Goal: Task Accomplishment & Management: Manage account settings

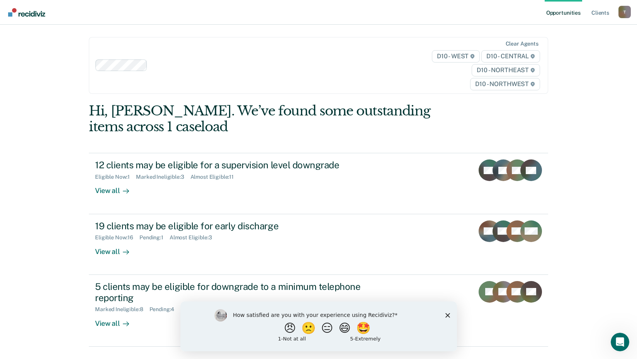
click at [449, 315] on icon "Close survey" at bounding box center [447, 315] width 5 height 5
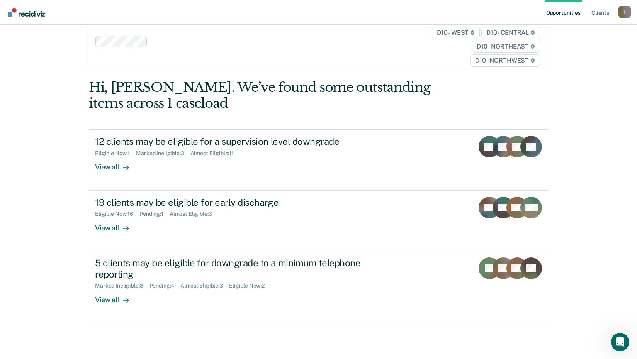
scroll to position [35, 0]
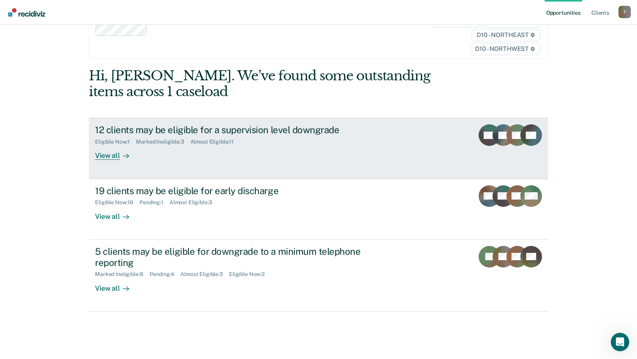
click at [107, 155] on div "View all" at bounding box center [116, 152] width 43 height 15
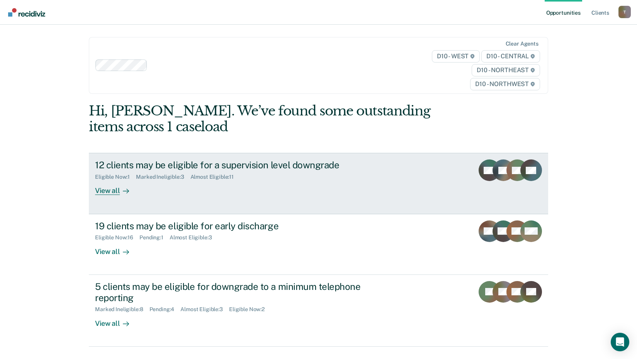
click at [103, 195] on div "View all" at bounding box center [116, 187] width 43 height 15
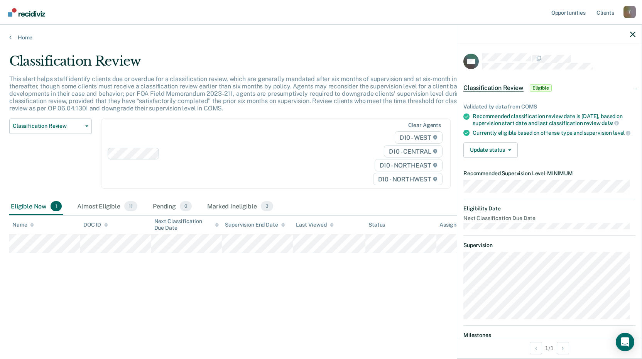
click at [395, 206] on div "Eligible Now 1 Almost Eligible 11 Pending 0 Marked Ineligible 3" at bounding box center [321, 206] width 624 height 17
click at [497, 154] on button "Update status" at bounding box center [491, 149] width 54 height 15
click at [634, 34] on icon "button" at bounding box center [632, 34] width 5 height 5
click at [541, 86] on span "Eligible" at bounding box center [541, 88] width 22 height 8
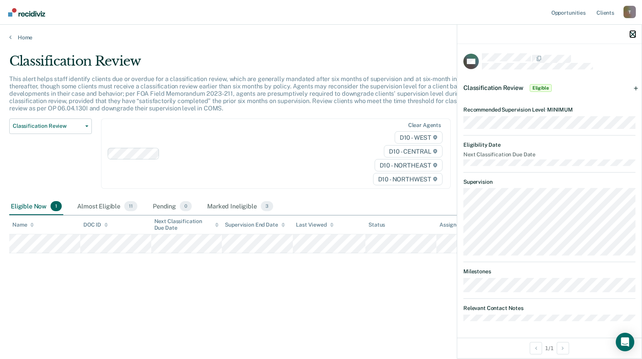
click at [632, 33] on icon "button" at bounding box center [632, 34] width 5 height 5
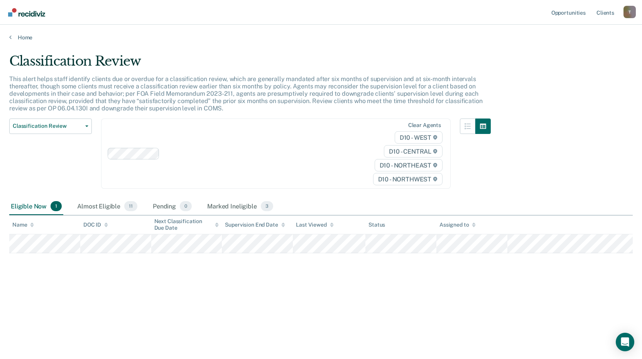
click at [16, 33] on div "Home" at bounding box center [321, 33] width 642 height 16
click at [10, 40] on icon at bounding box center [10, 37] width 2 height 6
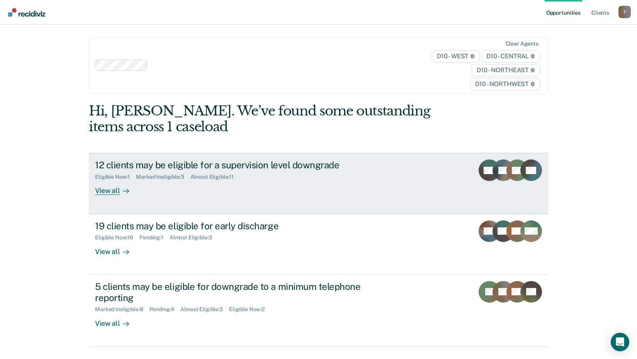
click at [116, 188] on div "View all" at bounding box center [116, 187] width 43 height 15
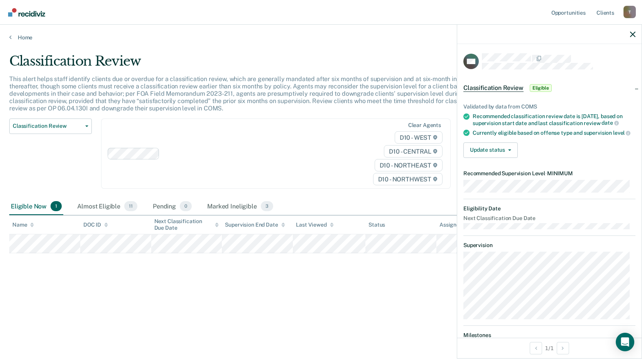
click at [533, 89] on span "Eligible" at bounding box center [541, 88] width 22 height 8
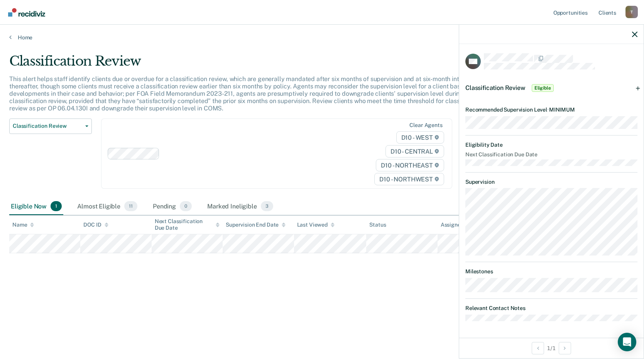
click at [545, 88] on span "Eligible" at bounding box center [543, 88] width 22 height 8
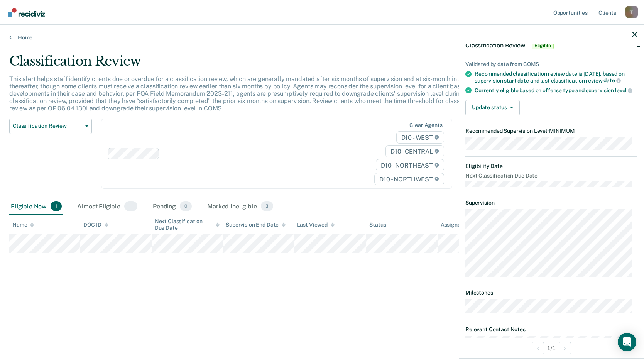
scroll to position [68, 0]
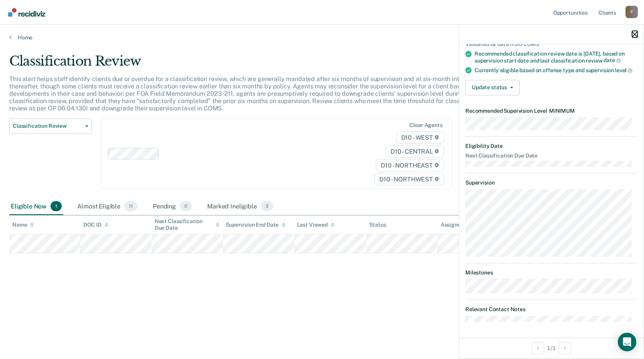
click at [637, 36] on icon "button" at bounding box center [634, 34] width 5 height 5
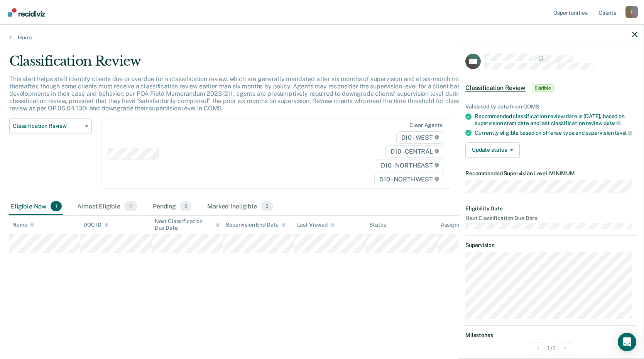
click at [539, 88] on span "Eligible" at bounding box center [543, 88] width 22 height 8
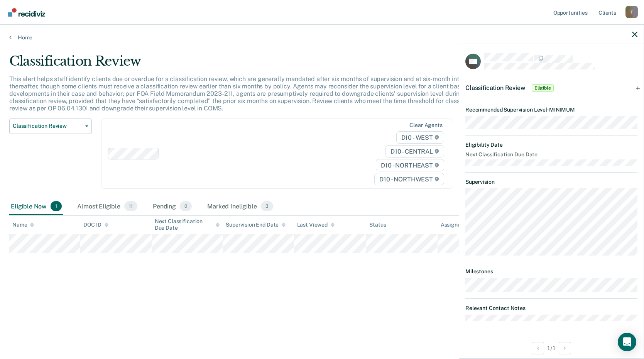
click at [530, 306] on dt "Relevant Contact Notes" at bounding box center [552, 308] width 172 height 7
click at [636, 35] on icon "button" at bounding box center [634, 34] width 5 height 5
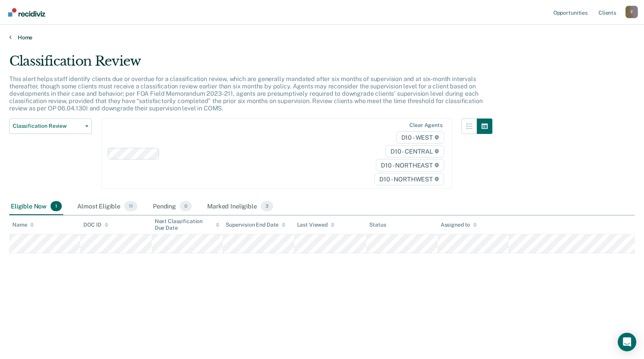
click at [14, 37] on link "Home" at bounding box center [322, 37] width 626 height 7
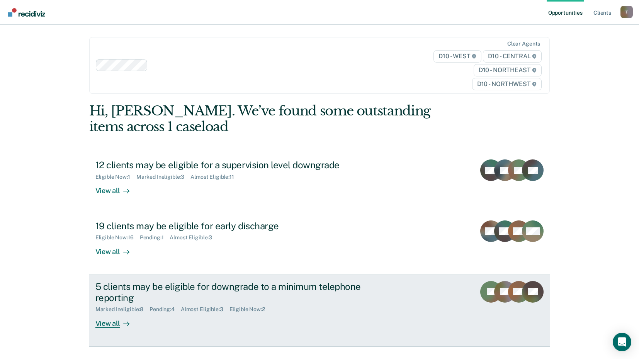
click at [108, 326] on div "View all" at bounding box center [116, 320] width 43 height 15
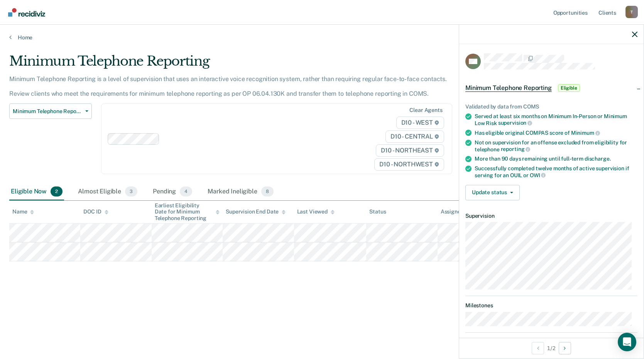
click at [565, 88] on span "Eligible" at bounding box center [569, 88] width 22 height 8
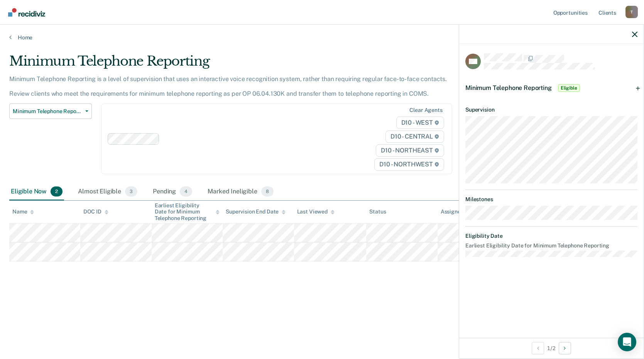
click at [540, 88] on span "Minimum Telephone Reporting" at bounding box center [509, 87] width 86 height 7
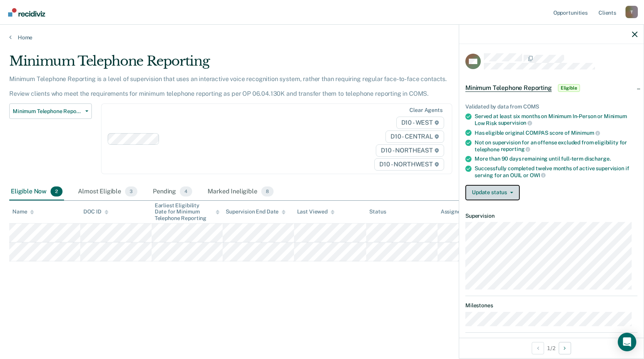
click at [505, 188] on button "Update status" at bounding box center [493, 192] width 54 height 15
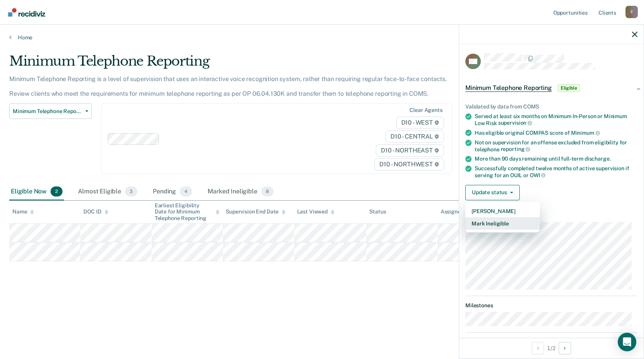
click at [502, 224] on button "Mark Ineligible" at bounding box center [503, 223] width 75 height 12
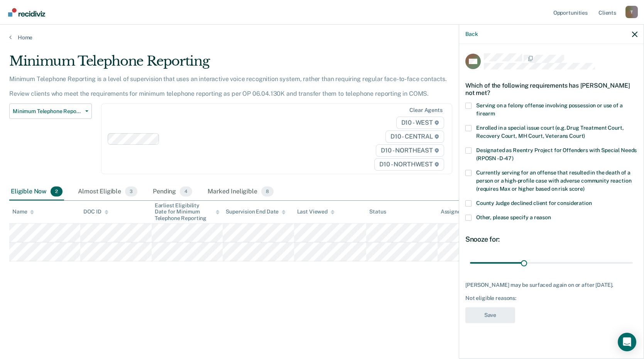
click at [468, 107] on span at bounding box center [469, 106] width 6 height 6
click at [495, 111] on input "Serving on a felony offense involving possession or use of a firearm" at bounding box center [495, 111] width 0 height 0
click at [503, 311] on button "Save" at bounding box center [491, 315] width 50 height 16
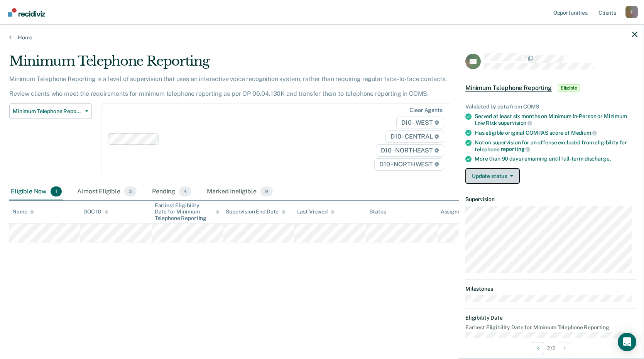
click at [512, 177] on button "Update status" at bounding box center [493, 175] width 54 height 15
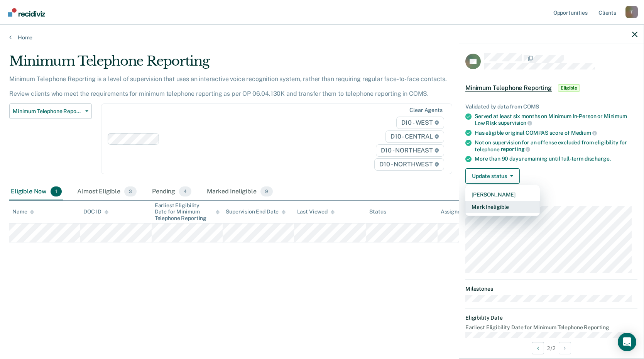
click at [501, 204] on button "Mark Ineligible" at bounding box center [503, 207] width 75 height 12
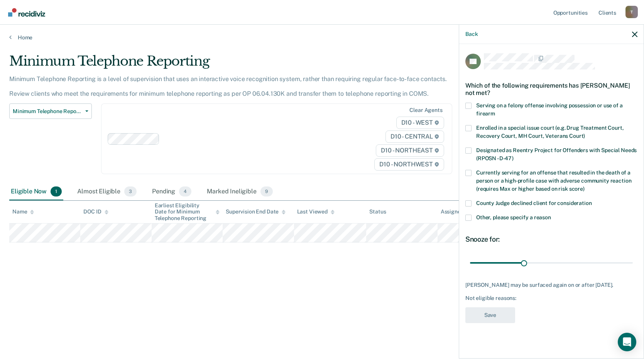
click at [468, 217] on span at bounding box center [469, 218] width 6 height 6
click at [551, 215] on input "Other, please specify a reason" at bounding box center [551, 215] width 0 height 0
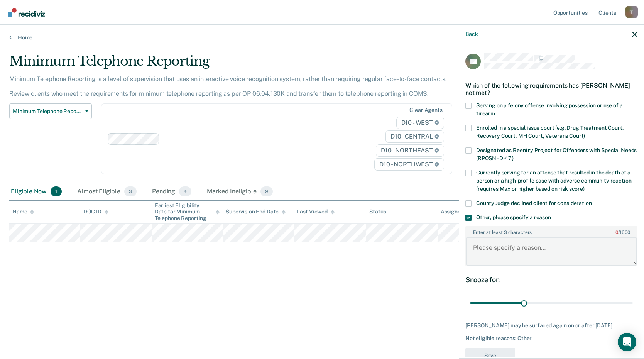
click at [487, 247] on textarea "Enter at least 3 characters 0 / 1600" at bounding box center [551, 251] width 171 height 29
type textarea "Pending discharged."
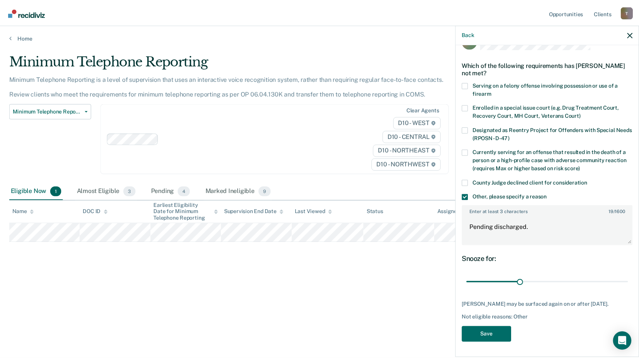
scroll to position [26, 0]
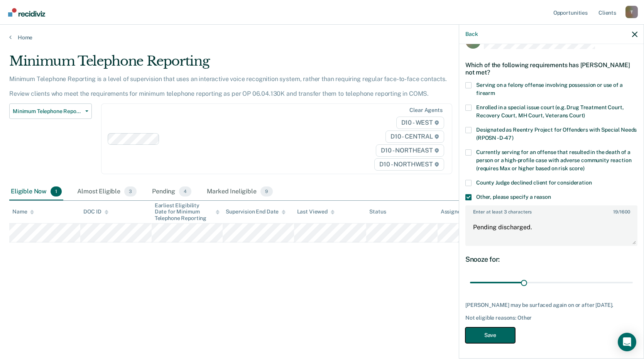
click at [501, 329] on button "Save" at bounding box center [491, 335] width 50 height 16
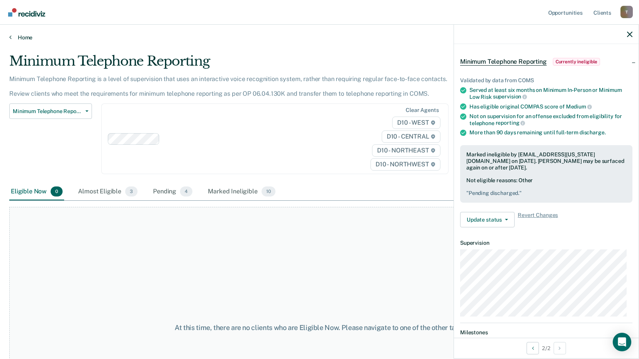
click at [13, 38] on link "Home" at bounding box center [319, 37] width 620 height 7
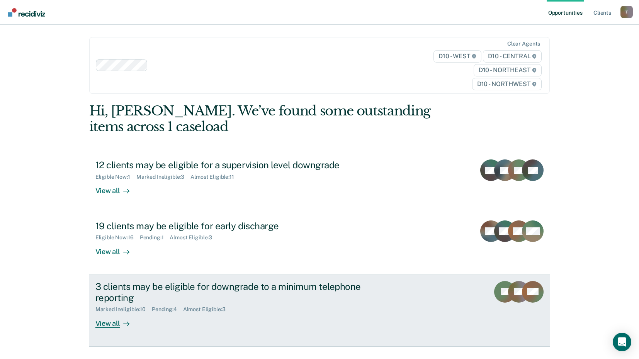
click at [113, 326] on div "View all" at bounding box center [116, 320] width 43 height 15
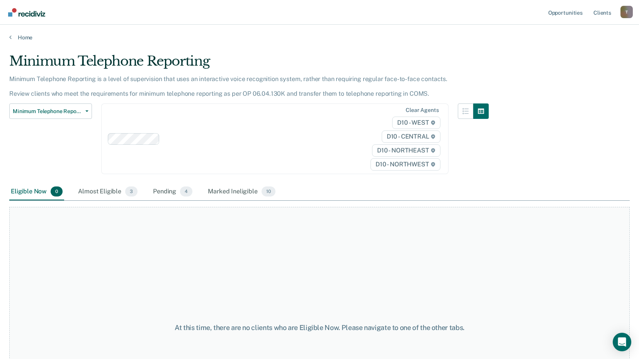
click at [13, 34] on div "Home" at bounding box center [319, 33] width 639 height 16
click at [9, 36] on icon at bounding box center [10, 37] width 2 height 6
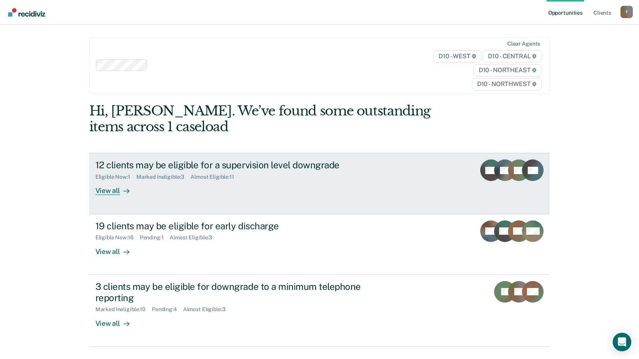
click at [102, 193] on div "View all" at bounding box center [116, 187] width 43 height 15
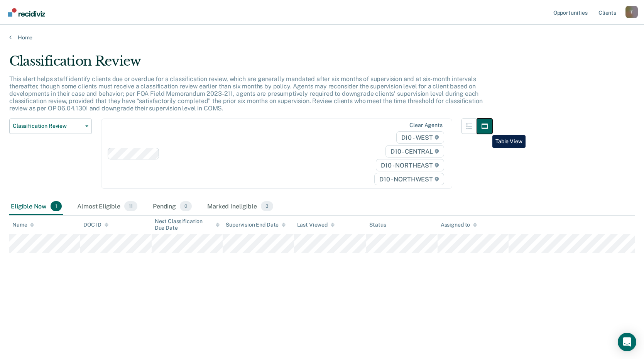
click at [487, 129] on button "button" at bounding box center [484, 126] width 15 height 15
click at [13, 37] on link "Home" at bounding box center [322, 37] width 626 height 7
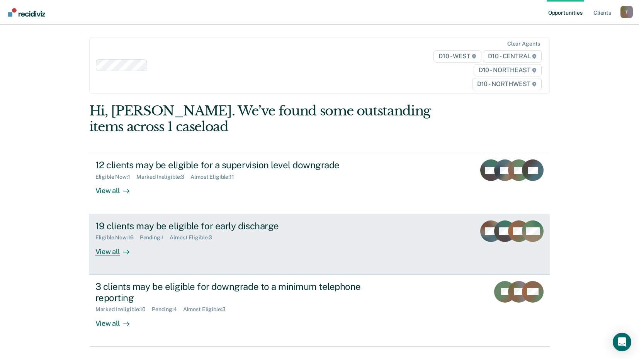
click at [108, 252] on div "View all" at bounding box center [116, 248] width 43 height 15
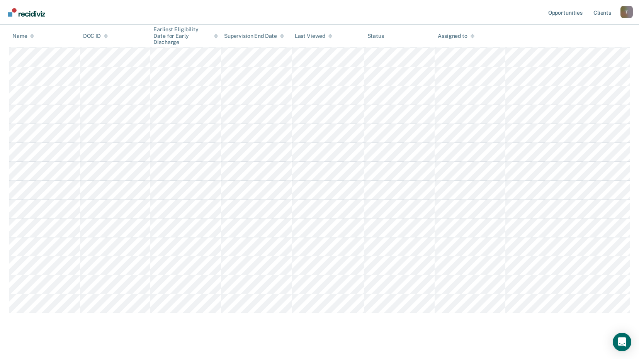
scroll to position [221, 0]
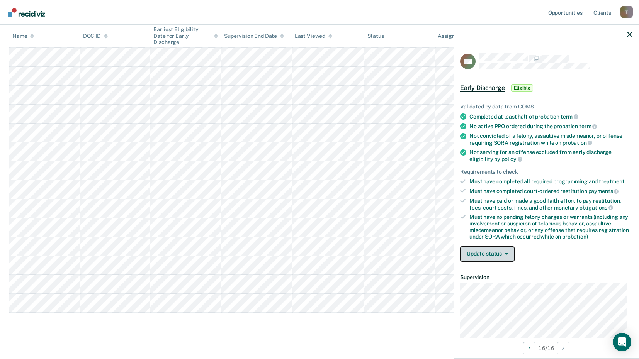
click at [507, 254] on button "Update status" at bounding box center [487, 253] width 54 height 15
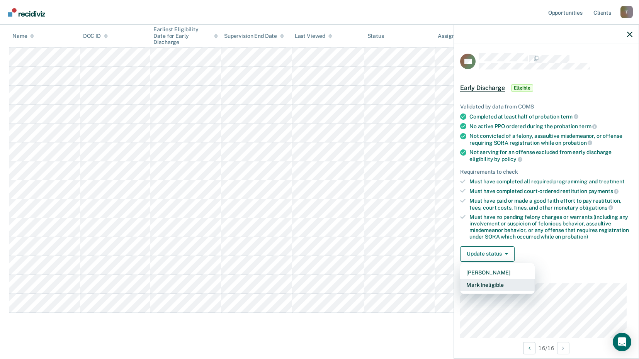
click at [501, 283] on button "Mark Ineligible" at bounding box center [497, 285] width 75 height 12
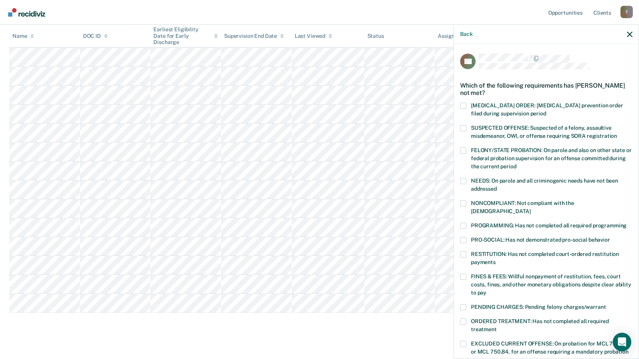
click at [463, 223] on span at bounding box center [463, 226] width 6 height 6
click at [626, 223] on input "PROGRAMMING: Has not completed all required programming" at bounding box center [626, 223] width 0 height 0
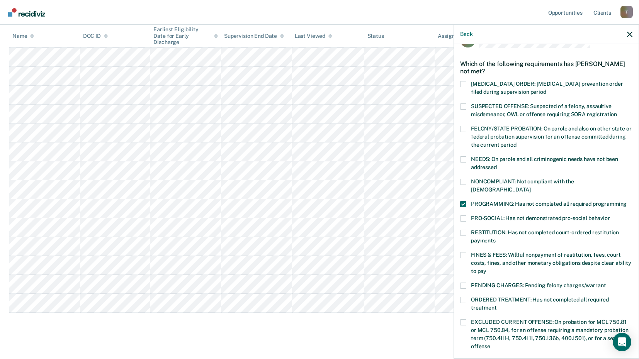
scroll to position [27, 0]
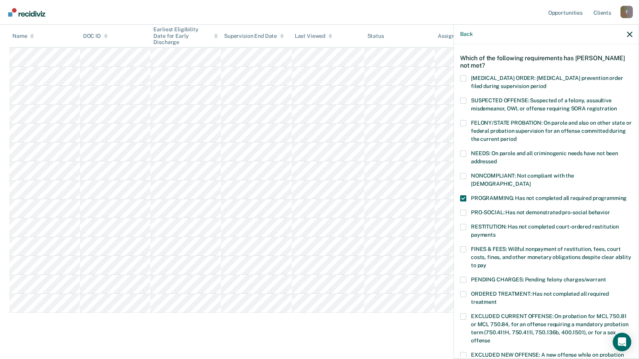
click at [461, 246] on span at bounding box center [463, 249] width 6 height 6
click at [486, 263] on input "FINES & FEES: Willful nonpayment of restitution, fees, court costs, fines, and …" at bounding box center [486, 263] width 0 height 0
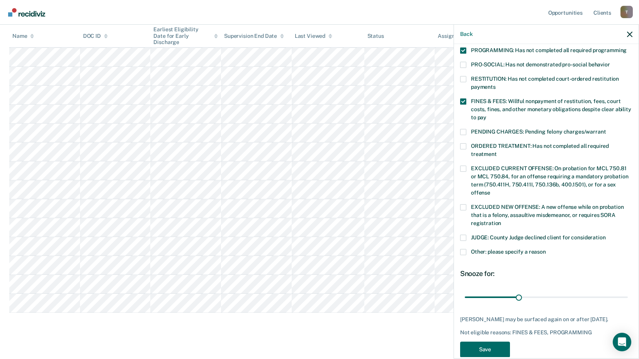
scroll to position [187, 0]
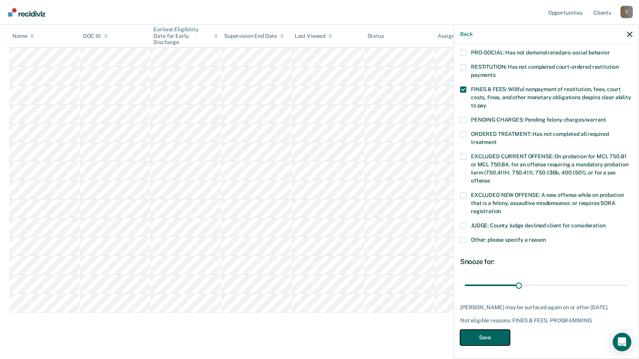
click at [483, 333] on button "Save" at bounding box center [485, 338] width 50 height 16
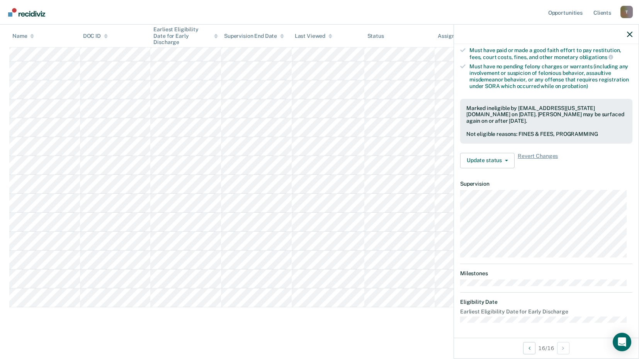
scroll to position [93, 0]
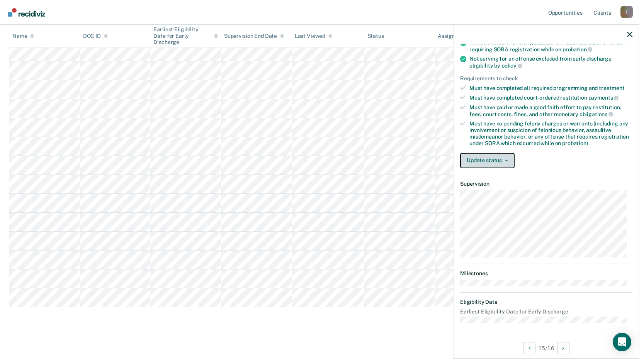
click at [506, 160] on icon "button" at bounding box center [506, 161] width 3 height 2
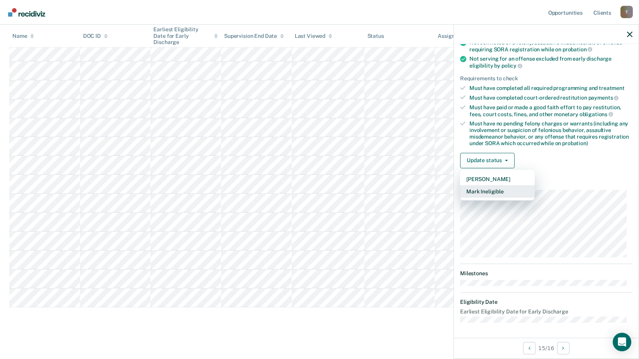
click at [497, 190] on button "Mark Ineligible" at bounding box center [497, 191] width 75 height 12
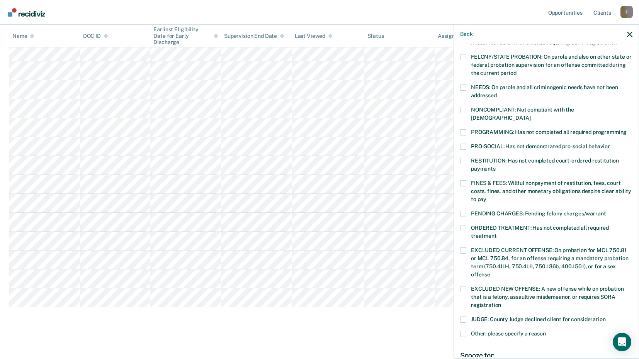
click at [466, 129] on label "PROGRAMMING: Has not completed all required programming" at bounding box center [546, 133] width 172 height 8
click at [626, 129] on input "PROGRAMMING: Has not completed all required programming" at bounding box center [626, 129] width 0 height 0
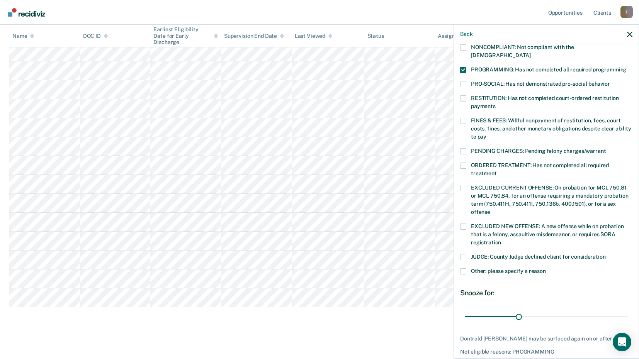
scroll to position [168, 0]
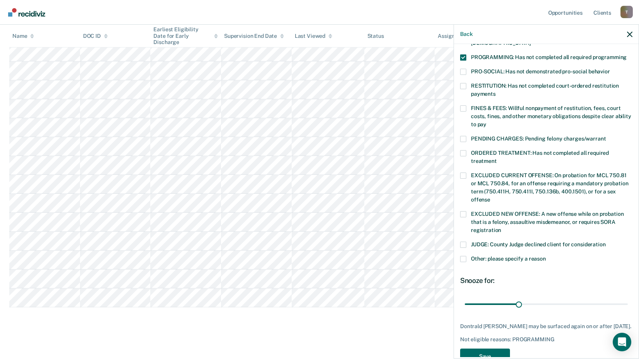
click at [495, 356] on div "DD Which of the following requirements has [PERSON_NAME] not met? [MEDICAL_DATA…" at bounding box center [546, 127] width 172 height 484
click at [493, 351] on button "Save" at bounding box center [485, 357] width 50 height 16
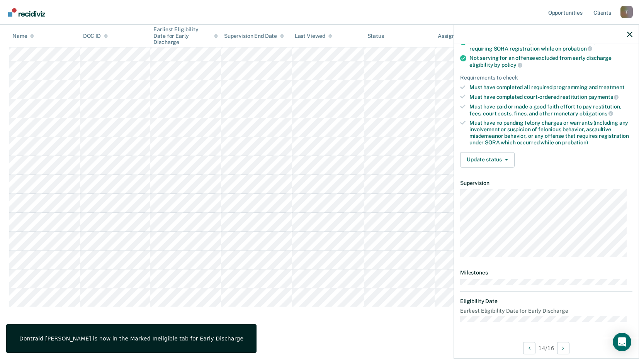
scroll to position [101, 0]
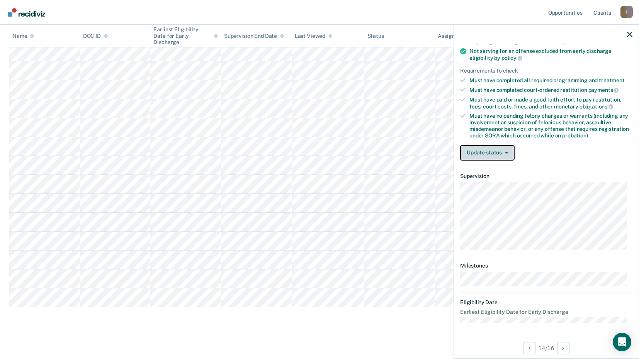
click at [503, 149] on button "Update status" at bounding box center [487, 152] width 54 height 15
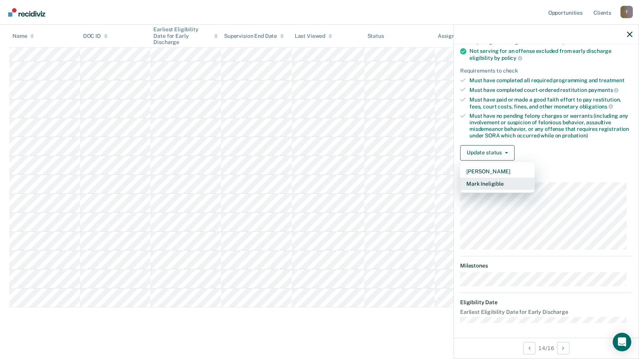
click at [501, 181] on button "Mark Ineligible" at bounding box center [497, 184] width 75 height 12
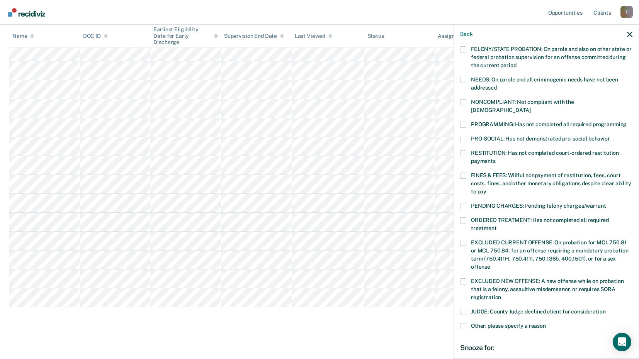
click at [463, 173] on span at bounding box center [463, 176] width 6 height 6
click at [486, 189] on input "FINES & FEES: Willful nonpayment of restitution, fees, court costs, fines, and …" at bounding box center [486, 189] width 0 height 0
click at [458, 115] on div "CD Which of the following requirements has [PERSON_NAME] not met? [MEDICAL_DATA…" at bounding box center [546, 200] width 185 height 313
click at [462, 112] on div "NONCOMPLIANT: Not compliant with the [DEMOGRAPHIC_DATA]" at bounding box center [546, 110] width 172 height 22
drag, startPoint x: 462, startPoint y: 120, endPoint x: 463, endPoint y: 115, distance: 4.3
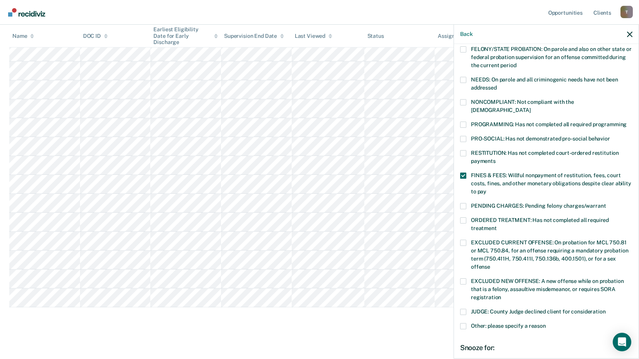
click at [463, 122] on label "PROGRAMMING: Has not completed all required programming" at bounding box center [546, 126] width 172 height 8
click at [626, 122] on input "PROGRAMMING: Has not completed all required programming" at bounding box center [626, 122] width 0 height 0
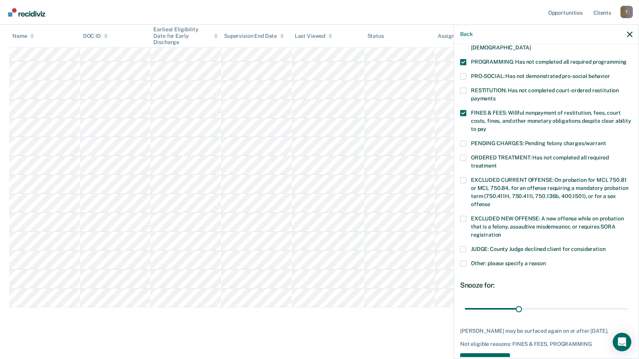
scroll to position [181, 0]
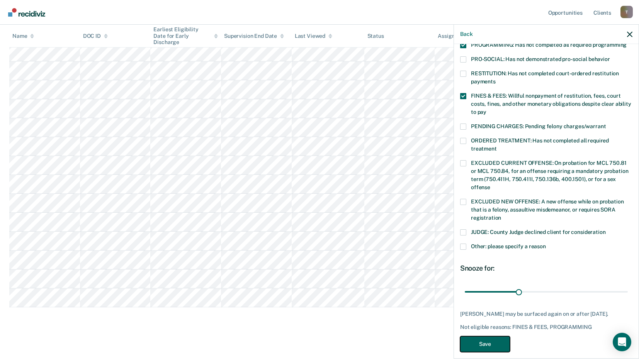
click at [503, 336] on button "Save" at bounding box center [485, 344] width 50 height 16
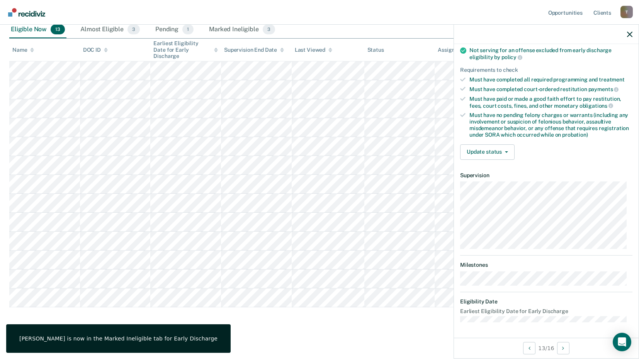
scroll to position [93, 0]
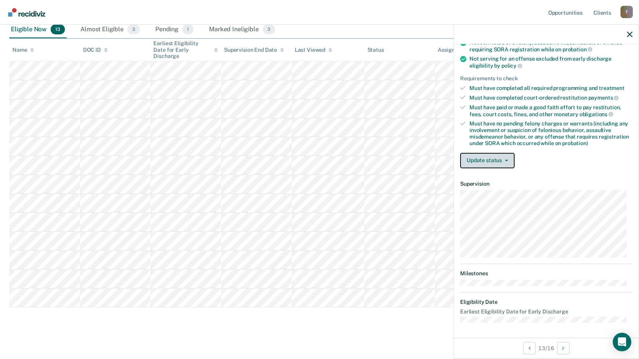
click at [491, 162] on button "Update status" at bounding box center [487, 160] width 54 height 15
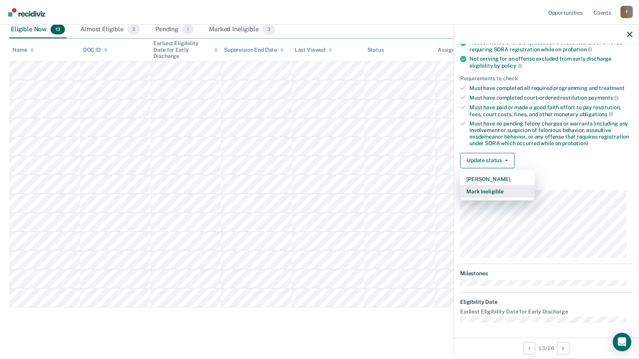
click at [500, 190] on button "Mark Ineligible" at bounding box center [497, 191] width 75 height 12
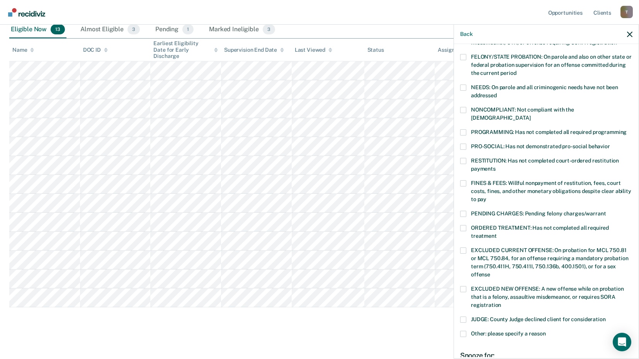
click at [465, 180] on span at bounding box center [463, 183] width 6 height 6
click at [486, 197] on input "FINES & FEES: Willful nonpayment of restitution, fees, court costs, fines, and …" at bounding box center [486, 197] width 0 height 0
click at [459, 122] on div "DC Which of the following requirements has [PERSON_NAME] not met? [MEDICAL_DATA…" at bounding box center [546, 200] width 185 height 313
click at [460, 129] on span at bounding box center [463, 132] width 6 height 6
click at [626, 129] on input "PROGRAMMING: Has not completed all required programming" at bounding box center [626, 129] width 0 height 0
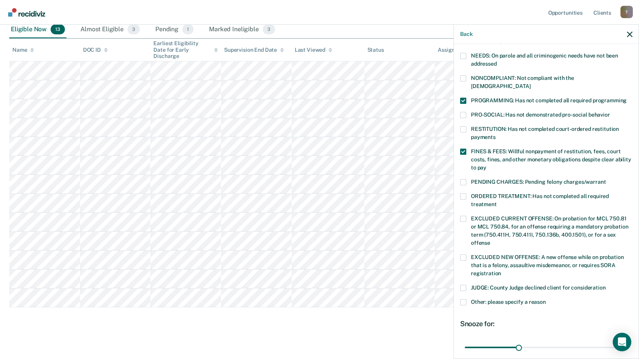
scroll to position [181, 0]
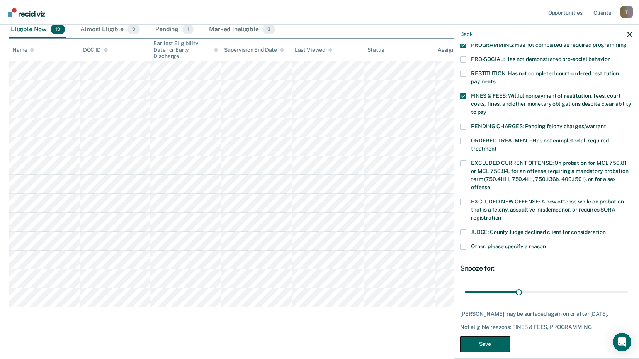
click at [496, 338] on button "Save" at bounding box center [485, 344] width 50 height 16
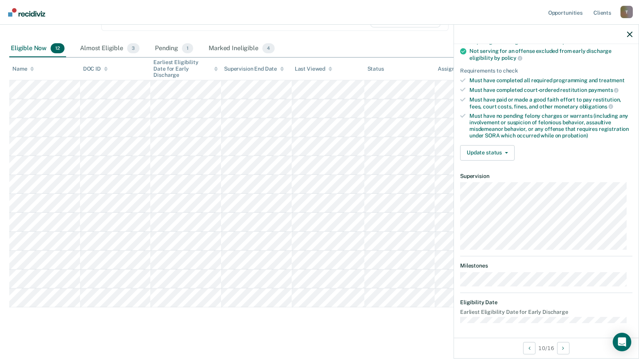
scroll to position [93, 0]
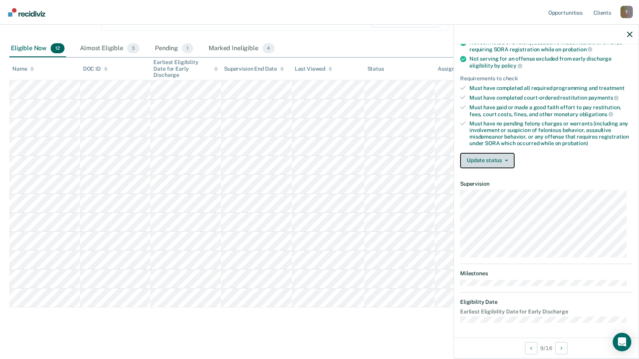
click at [506, 158] on button "Update status" at bounding box center [487, 160] width 54 height 15
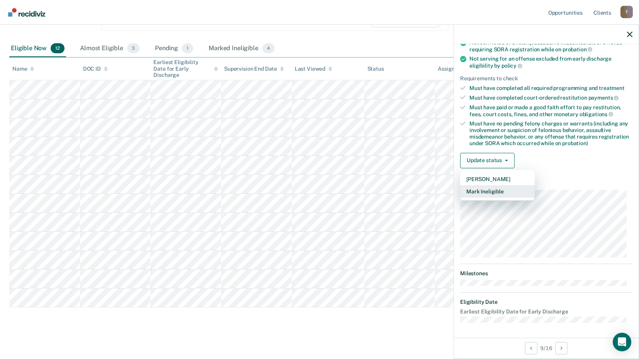
click at [502, 190] on button "Mark Ineligible" at bounding box center [497, 191] width 75 height 12
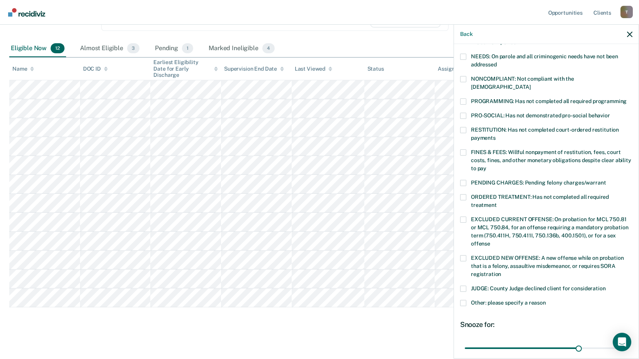
scroll to position [125, 0]
click at [466, 79] on label "NONCOMPLIANT: Not compliant with the [DEMOGRAPHIC_DATA]" at bounding box center [546, 83] width 172 height 16
click at [530, 83] on input "NONCOMPLIANT: Not compliant with the [DEMOGRAPHIC_DATA]" at bounding box center [530, 83] width 0 height 0
click at [462, 299] on span at bounding box center [463, 302] width 6 height 6
click at [546, 299] on input "Other: please specify a reason" at bounding box center [546, 299] width 0 height 0
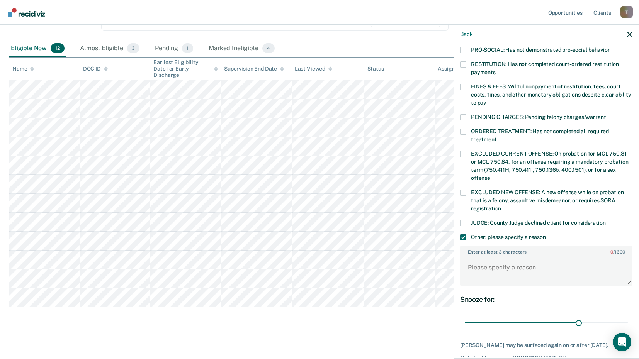
scroll to position [194, 0]
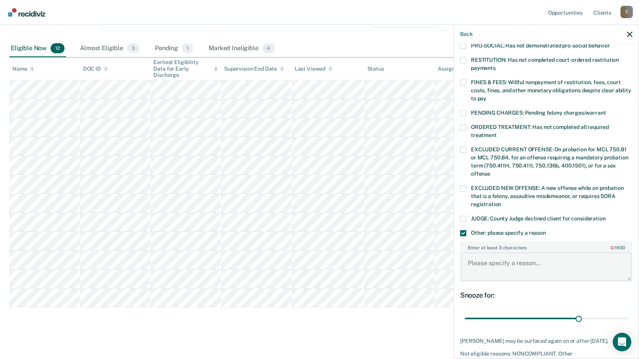
click at [476, 253] on textarea "Enter at least 3 characters 0 / 1600" at bounding box center [546, 267] width 171 height 29
type textarea "Pending Show Cause"
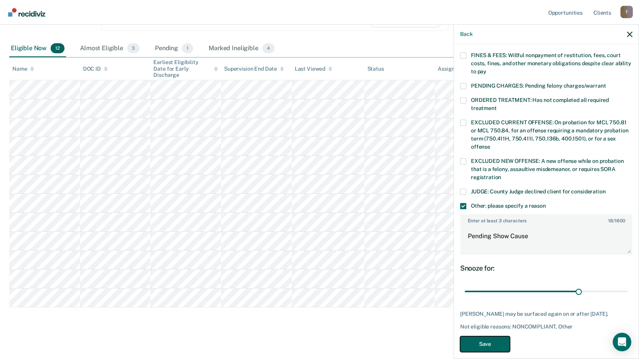
click at [490, 336] on button "Save" at bounding box center [485, 344] width 50 height 16
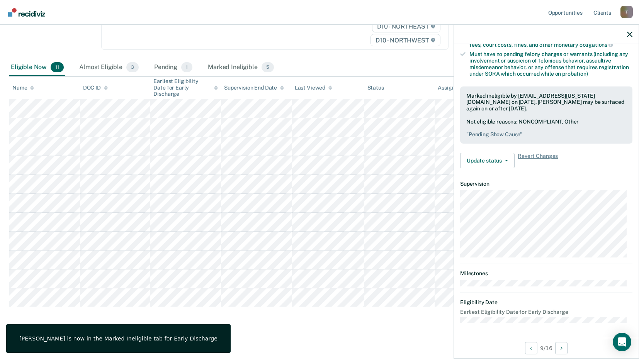
scroll to position [101, 0]
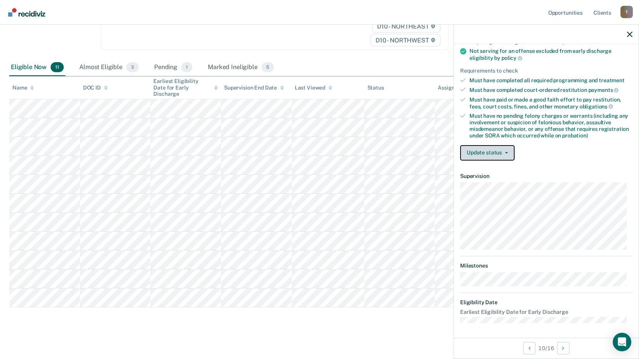
click at [503, 151] on button "Update status" at bounding box center [487, 152] width 54 height 15
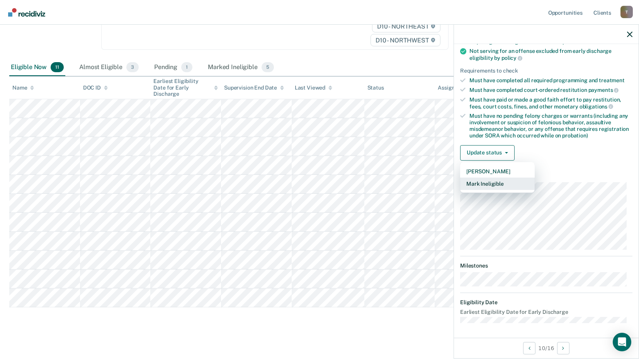
click at [503, 184] on button "Mark Ineligible" at bounding box center [497, 184] width 75 height 12
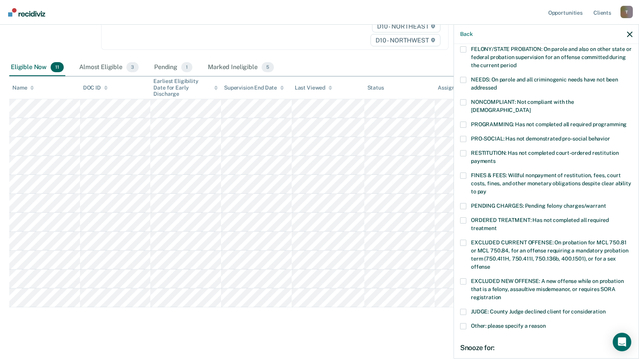
drag, startPoint x: 467, startPoint y: 166, endPoint x: 473, endPoint y: 135, distance: 31.4
click at [467, 173] on label "FINES & FEES: Willful nonpayment of restitution, fees, court costs, fines, and …" at bounding box center [546, 185] width 172 height 24
click at [486, 189] on input "FINES & FEES: Willful nonpayment of restitution, fees, court costs, fines, and …" at bounding box center [486, 189] width 0 height 0
click at [464, 122] on span at bounding box center [463, 125] width 6 height 6
click at [626, 122] on input "PROGRAMMING: Has not completed all required programming" at bounding box center [626, 122] width 0 height 0
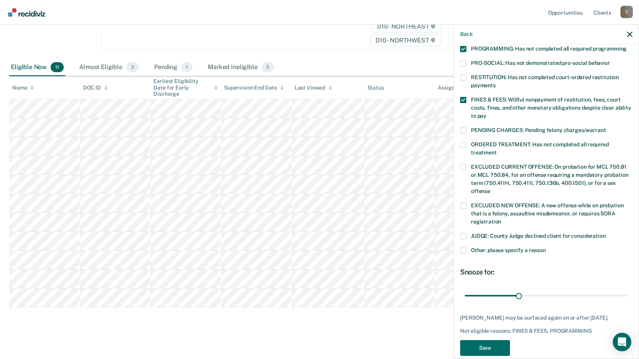
scroll to position [181, 0]
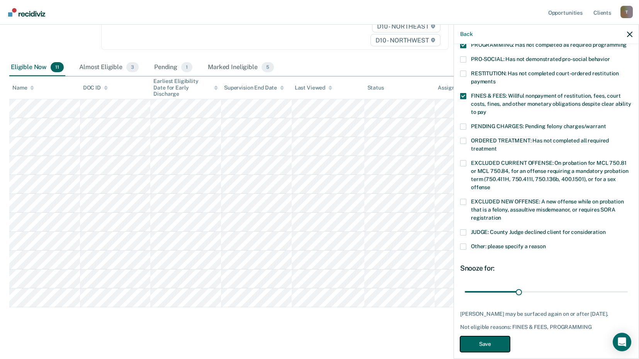
click at [497, 339] on button "Save" at bounding box center [485, 344] width 50 height 16
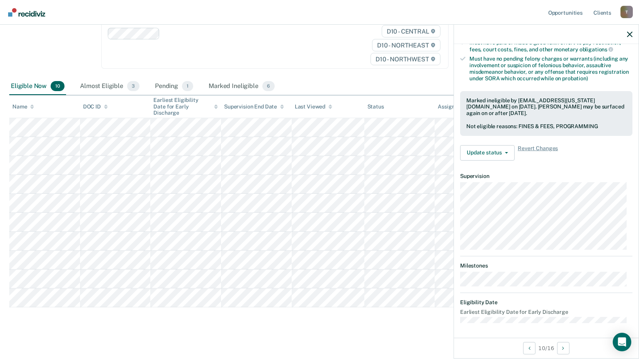
scroll to position [93, 0]
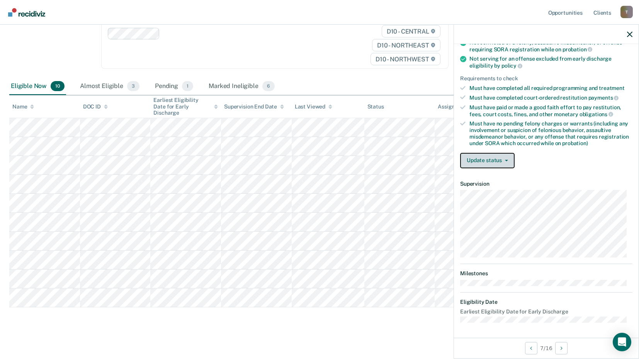
click at [500, 155] on button "Update status" at bounding box center [487, 160] width 54 height 15
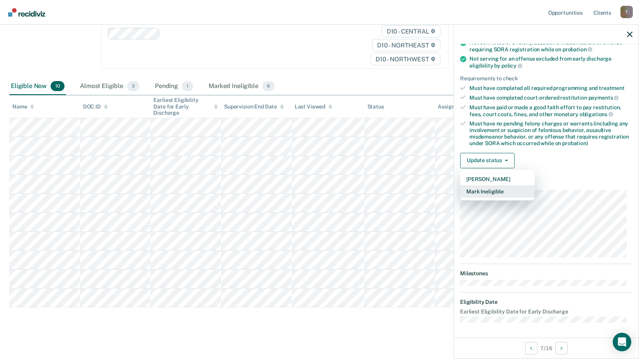
click at [500, 190] on button "Mark Ineligible" at bounding box center [497, 191] width 75 height 12
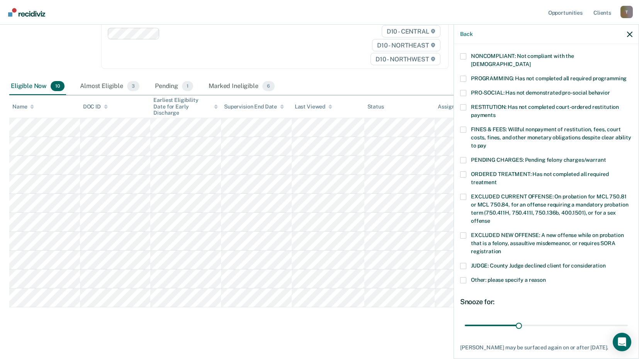
scroll to position [172, 0]
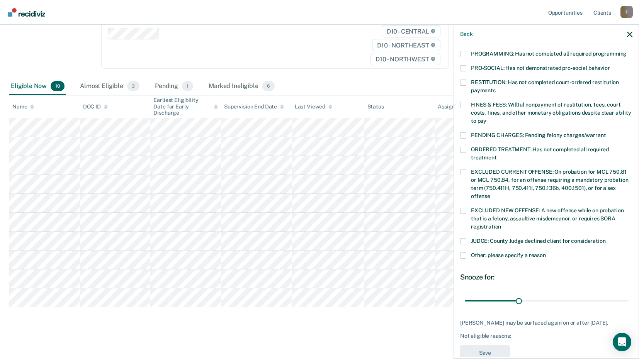
click at [460, 253] on span at bounding box center [463, 256] width 6 height 6
click at [546, 253] on input "Other: please specify a reason" at bounding box center [546, 253] width 0 height 0
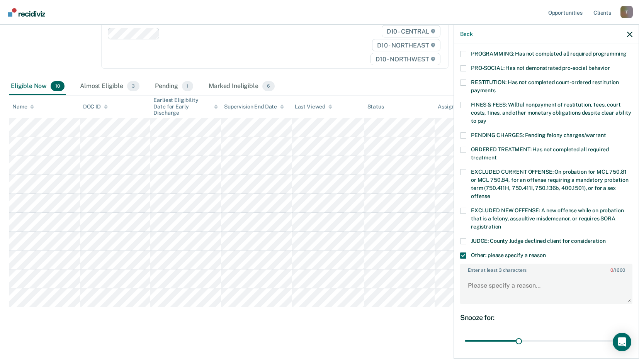
drag, startPoint x: 632, startPoint y: 213, endPoint x: 632, endPoint y: 192, distance: 20.9
click at [632, 192] on div "DM Which of the following requirements has [PERSON_NAME] not met? [MEDICAL_DATA…" at bounding box center [546, 200] width 185 height 313
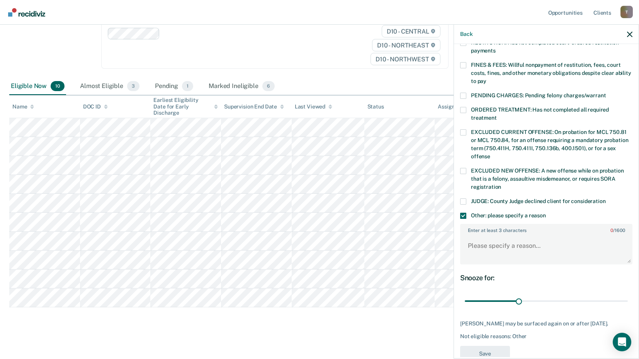
scroll to position [213, 0]
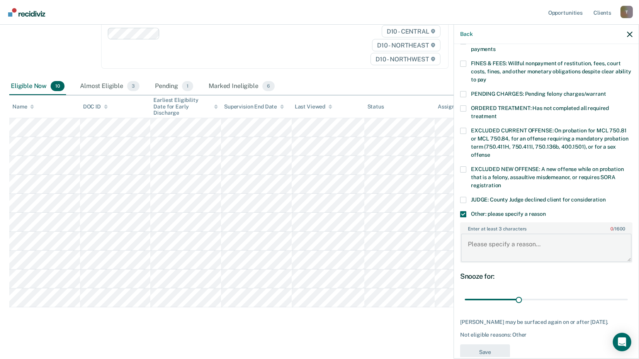
click at [471, 240] on textarea "Enter at least 3 characters 0 / 1600" at bounding box center [546, 248] width 171 height 29
type textarea "Bond File"
click at [507, 350] on button "Save" at bounding box center [485, 352] width 50 height 16
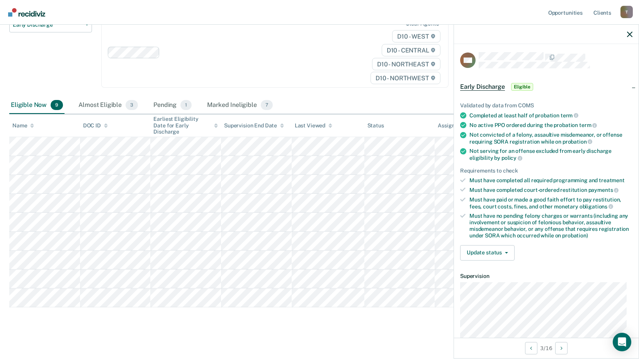
scroll to position [0, 0]
click at [499, 255] on button "Update status" at bounding box center [487, 253] width 54 height 15
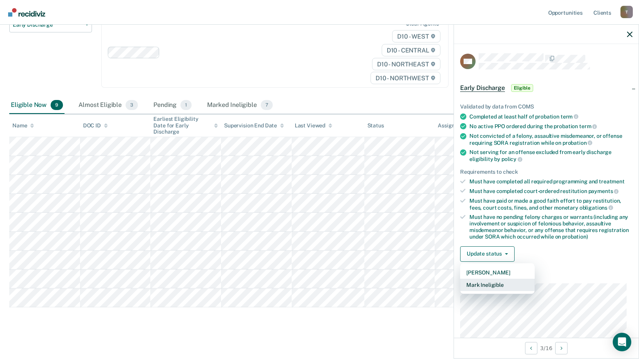
click at [505, 283] on button "Mark Ineligible" at bounding box center [497, 285] width 75 height 12
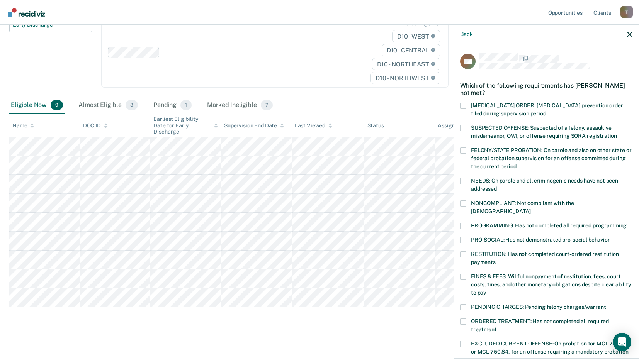
click at [462, 223] on span at bounding box center [463, 226] width 6 height 6
click at [626, 223] on input "PROGRAMMING: Has not completed all required programming" at bounding box center [626, 223] width 0 height 0
click at [464, 274] on span at bounding box center [463, 277] width 6 height 6
click at [486, 290] on input "FINES & FEES: Willful nonpayment of restitution, fees, court costs, fines, and …" at bounding box center [486, 290] width 0 height 0
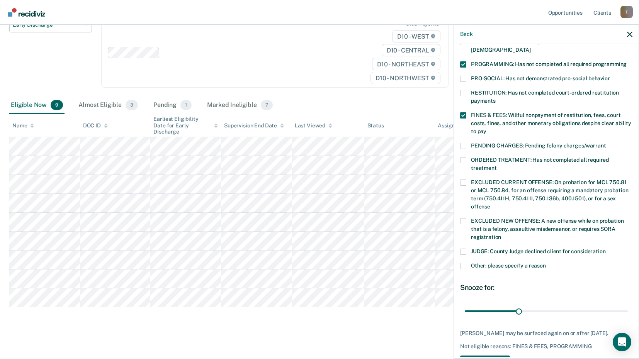
scroll to position [162, 0]
click at [489, 355] on button "Save" at bounding box center [485, 363] width 50 height 16
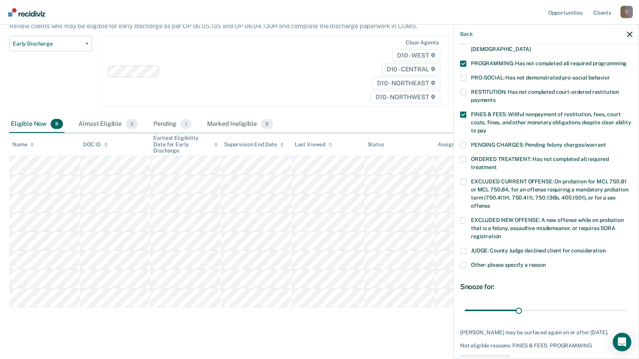
scroll to position [158, 0]
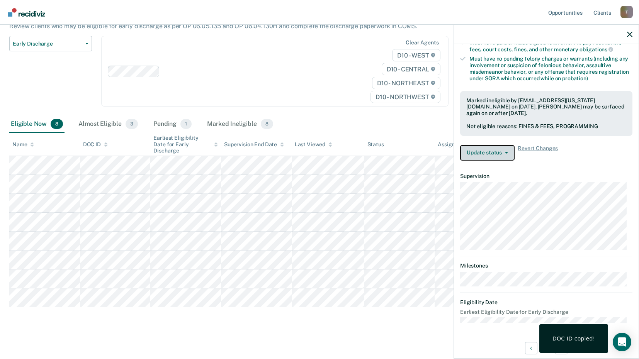
click at [503, 152] on span "button" at bounding box center [505, 153] width 6 height 2
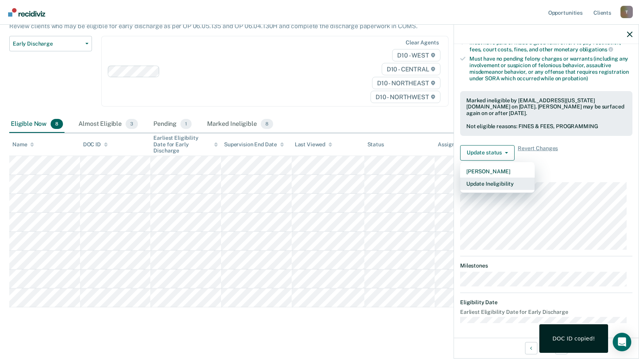
click at [497, 184] on button "Update Ineligibility" at bounding box center [497, 184] width 75 height 12
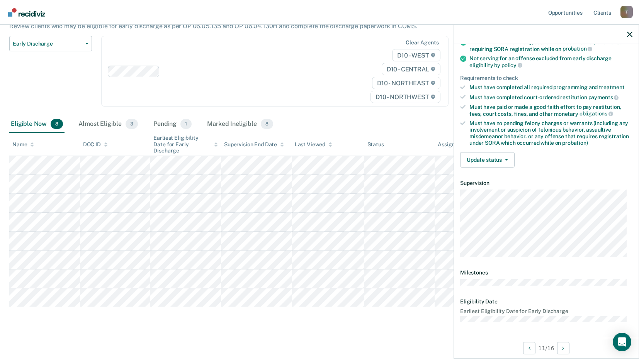
scroll to position [93, 0]
click at [507, 156] on button "Update status" at bounding box center [487, 160] width 54 height 15
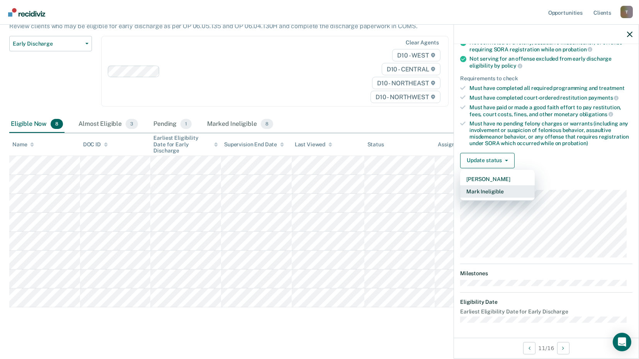
click at [505, 190] on button "Mark Ineligible" at bounding box center [497, 191] width 75 height 12
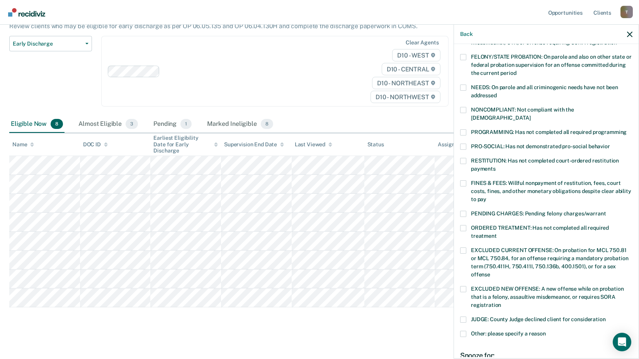
click at [464, 158] on span at bounding box center [463, 161] width 6 height 6
click at [495, 166] on input "RESTITUTION: Has not completed court-ordered restitution payments" at bounding box center [495, 166] width 0 height 0
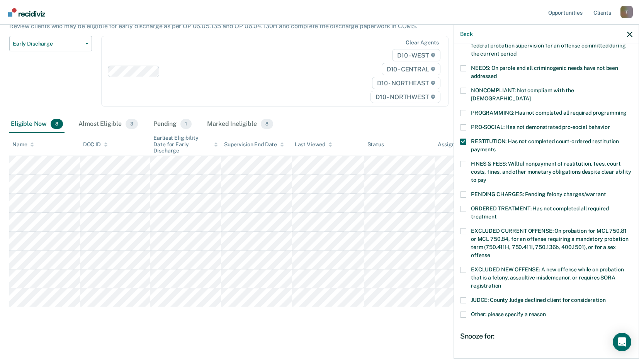
scroll to position [181, 0]
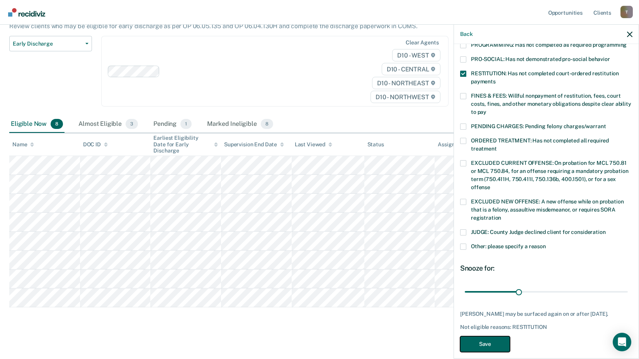
click at [481, 336] on button "Save" at bounding box center [485, 344] width 50 height 16
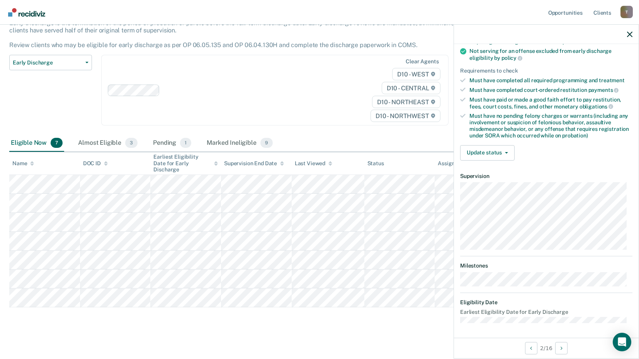
scroll to position [0, 0]
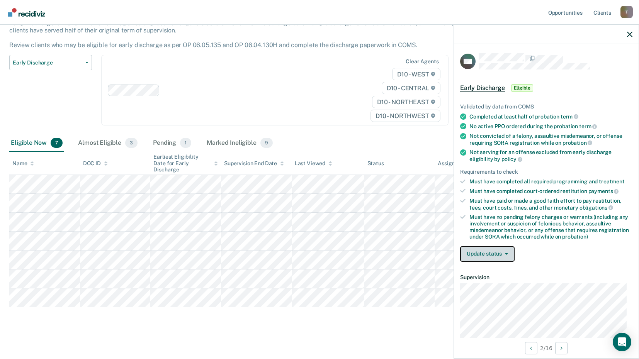
click at [505, 253] on icon "button" at bounding box center [506, 254] width 3 height 2
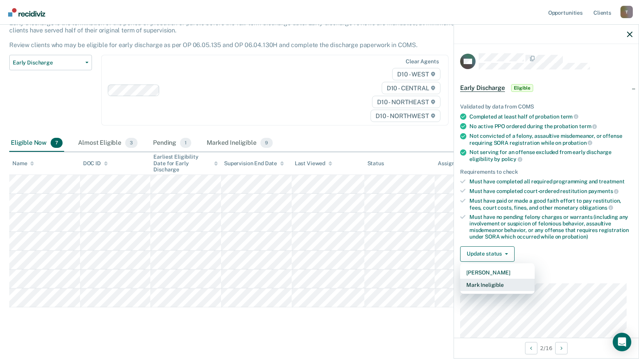
click at [493, 285] on button "Mark Ineligible" at bounding box center [497, 285] width 75 height 12
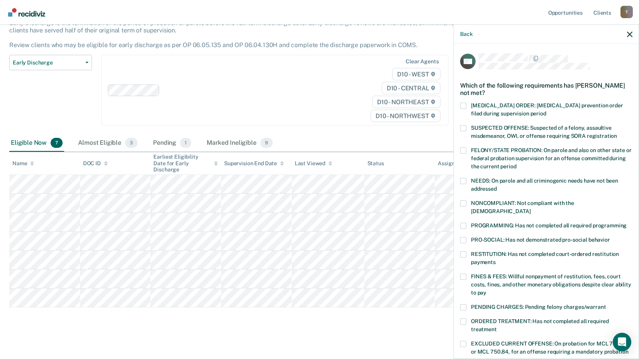
click at [463, 223] on span at bounding box center [463, 226] width 6 height 6
click at [626, 223] on input "PROGRAMMING: Has not completed all required programming" at bounding box center [626, 223] width 0 height 0
click at [461, 274] on span at bounding box center [463, 277] width 6 height 6
click at [486, 290] on input "FINES & FEES: Willful nonpayment of restitution, fees, court costs, fines, and …" at bounding box center [486, 290] width 0 height 0
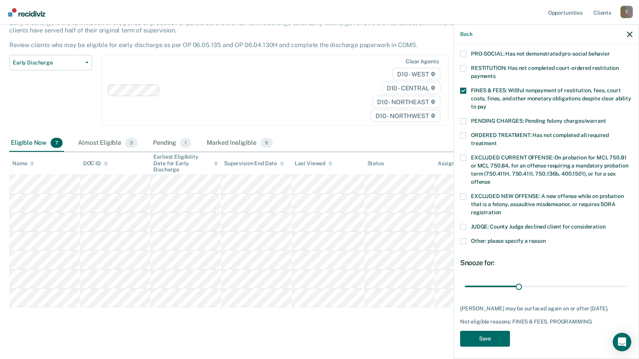
scroll to position [187, 0]
click at [488, 333] on button "Save" at bounding box center [485, 338] width 50 height 16
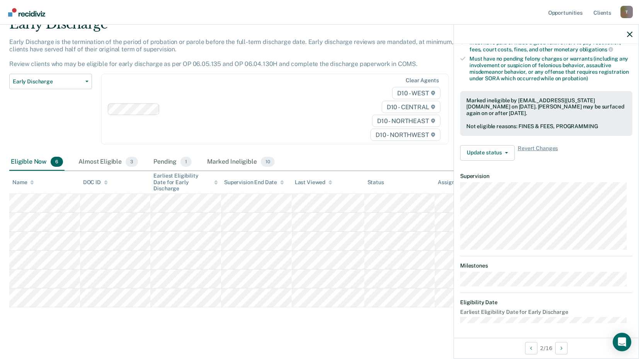
scroll to position [93, 0]
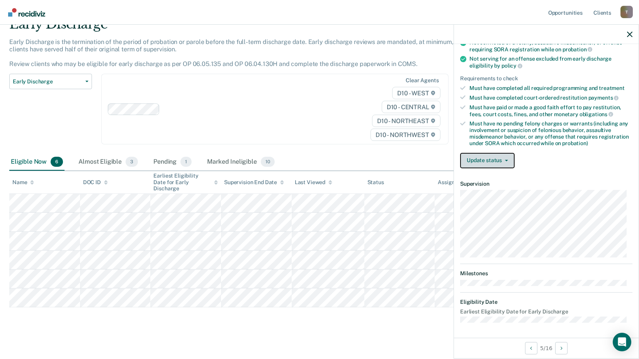
click at [505, 160] on icon "button" at bounding box center [506, 161] width 3 height 2
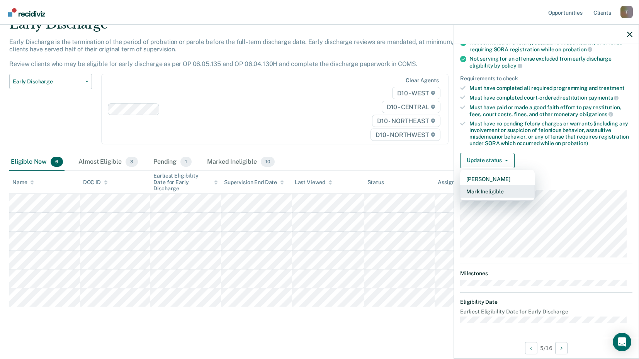
click at [498, 192] on button "Mark Ineligible" at bounding box center [497, 191] width 75 height 12
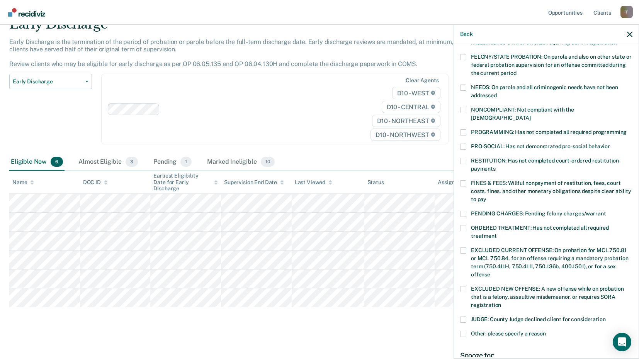
drag, startPoint x: 632, startPoint y: 175, endPoint x: 634, endPoint y: 152, distance: 23.6
click at [634, 152] on div "JH Which of the following requirements has [DEMOGRAPHIC_DATA] [PERSON_NAME] not…" at bounding box center [546, 200] width 185 height 313
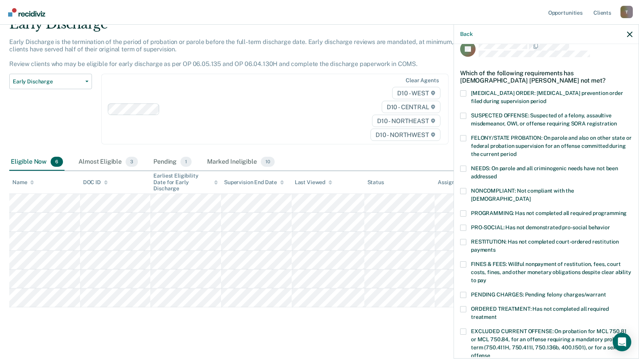
scroll to position [0, 0]
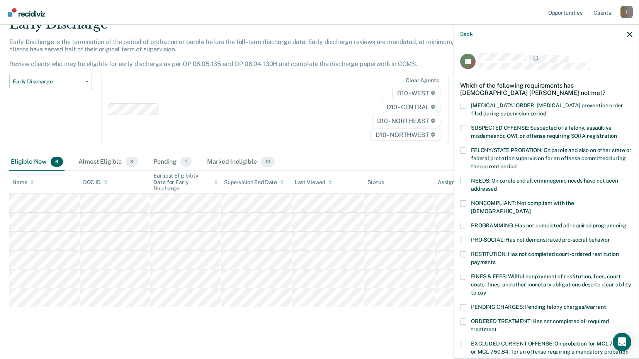
click at [461, 223] on span at bounding box center [463, 226] width 6 height 6
click at [626, 223] on input "PROGRAMMING: Has not completed all required programming" at bounding box center [626, 223] width 0 height 0
click at [464, 274] on span at bounding box center [463, 277] width 6 height 6
click at [486, 290] on input "FINES & FEES: Willful nonpayment of restitution, fees, court costs, fines, and …" at bounding box center [486, 290] width 0 height 0
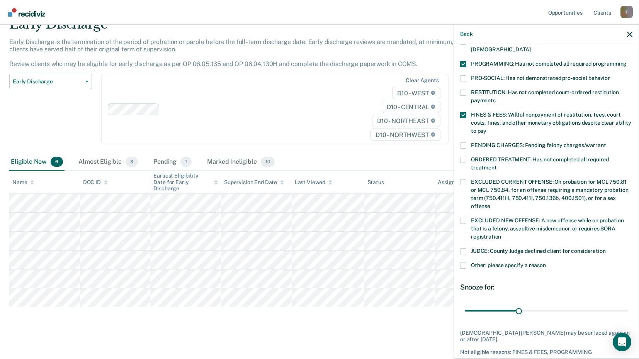
scroll to position [187, 0]
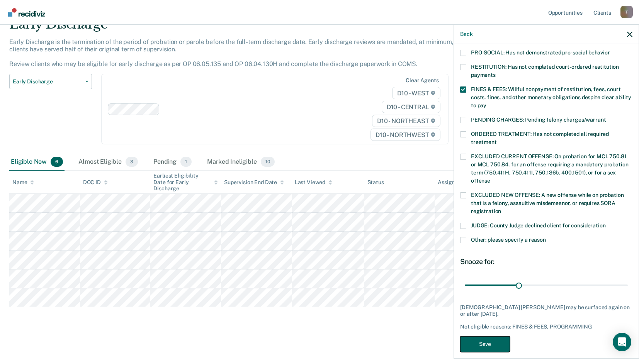
click at [488, 336] on button "Save" at bounding box center [485, 344] width 50 height 16
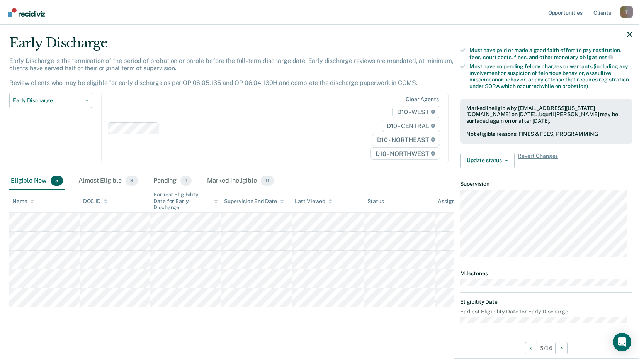
scroll to position [93, 0]
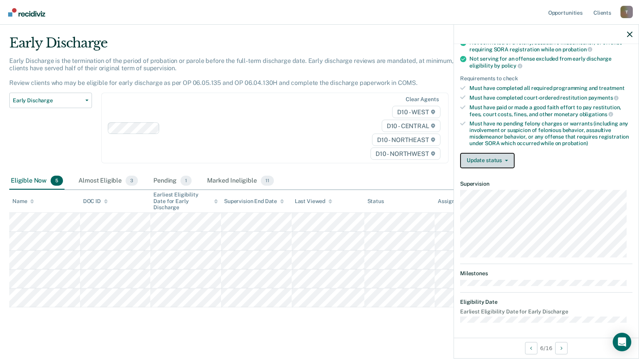
click at [509, 160] on button "Update status" at bounding box center [487, 160] width 54 height 15
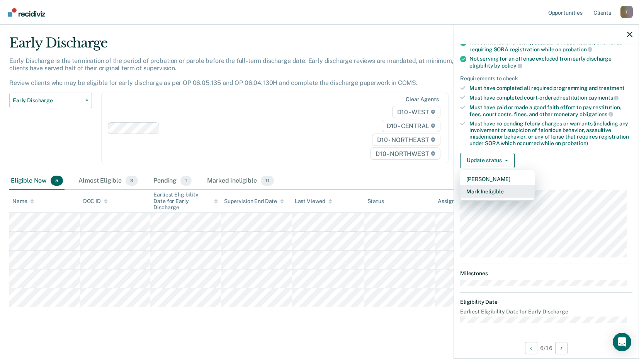
click at [495, 192] on button "Mark Ineligible" at bounding box center [497, 191] width 75 height 12
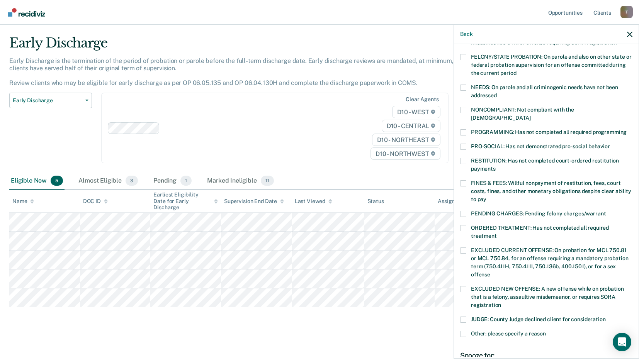
click at [465, 180] on span at bounding box center [463, 183] width 6 height 6
click at [486, 197] on input "FINES & FEES: Willful nonpayment of restitution, fees, court costs, fines, and …" at bounding box center [486, 197] width 0 height 0
click at [459, 125] on div "JP Which of the following requirements has [PERSON_NAME] not met? [MEDICAL_DATA…" at bounding box center [546, 200] width 185 height 313
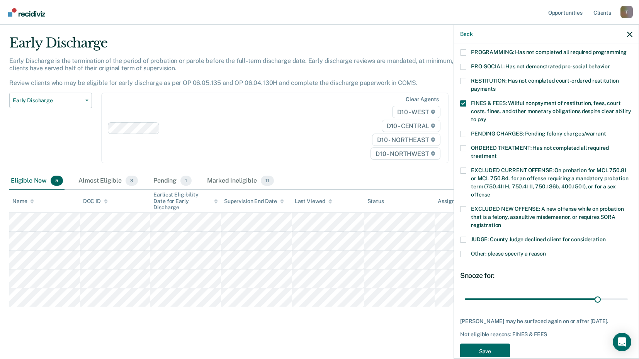
scroll to position [181, 0]
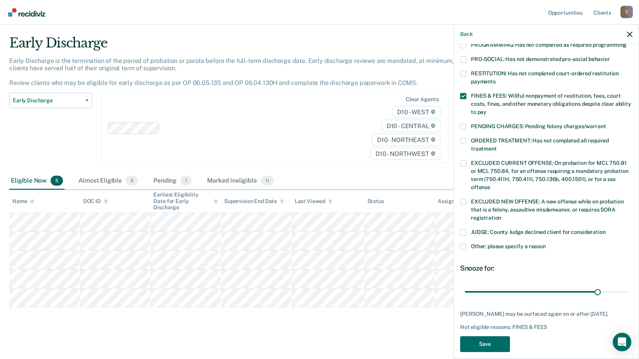
click at [460, 237] on div "JP Which of the following requirements has [PERSON_NAME] not met? [MEDICAL_DATA…" at bounding box center [546, 200] width 185 height 313
click at [461, 244] on span at bounding box center [463, 247] width 6 height 6
click at [546, 244] on input "Other: please specify a reason" at bounding box center [546, 244] width 0 height 0
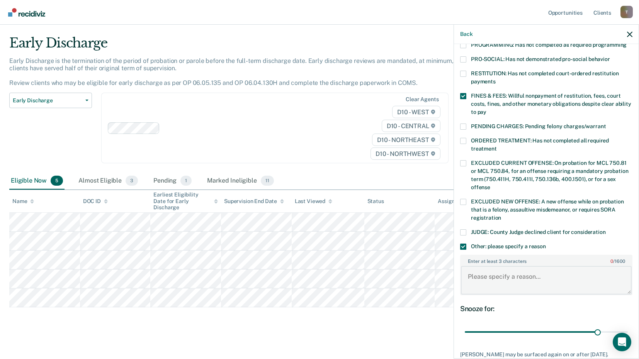
click at [476, 269] on textarea "Enter at least 3 characters 0 / 1600" at bounding box center [546, 280] width 171 height 29
click at [540, 269] on textarea "Enter at least 3 characters 0 / 1600" at bounding box center [546, 280] width 171 height 29
type textarea "need to perform 40 hours community service"
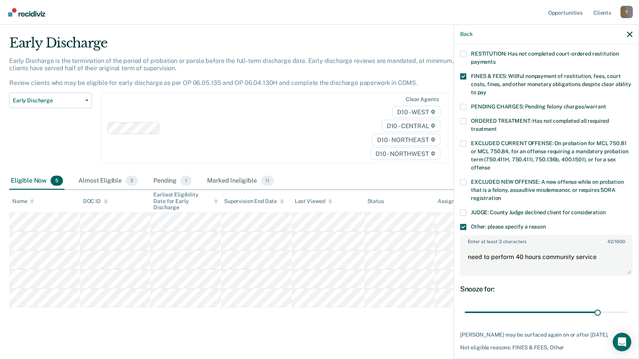
scroll to position [221, 0]
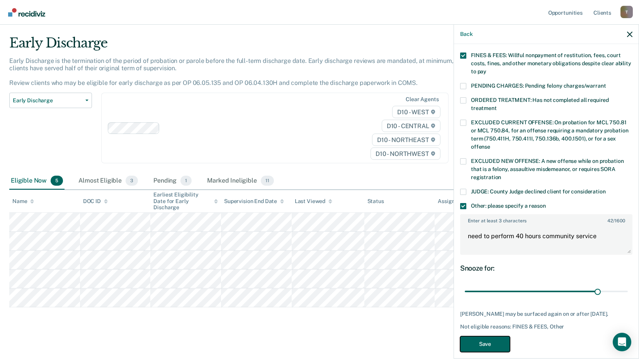
click at [484, 338] on button "Save" at bounding box center [485, 344] width 50 height 16
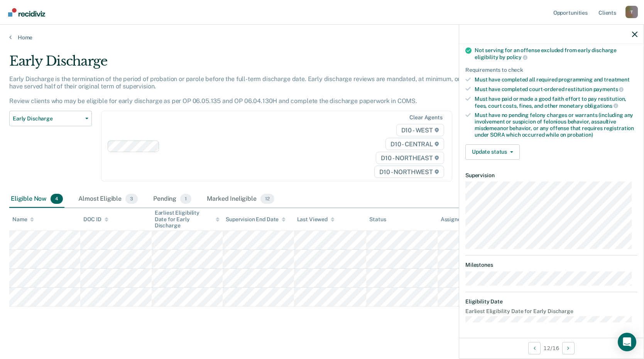
scroll to position [101, 0]
click at [513, 151] on button "Update status" at bounding box center [493, 152] width 54 height 15
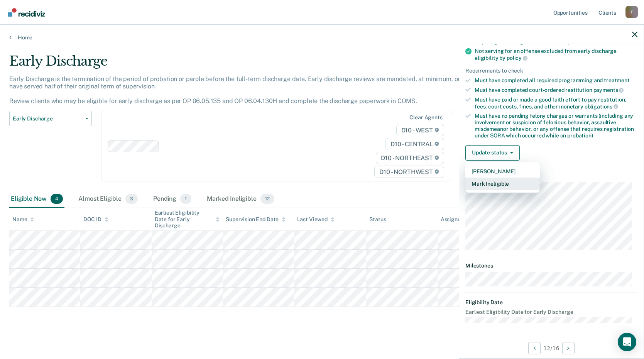
click at [502, 180] on button "Mark Ineligible" at bounding box center [503, 184] width 75 height 12
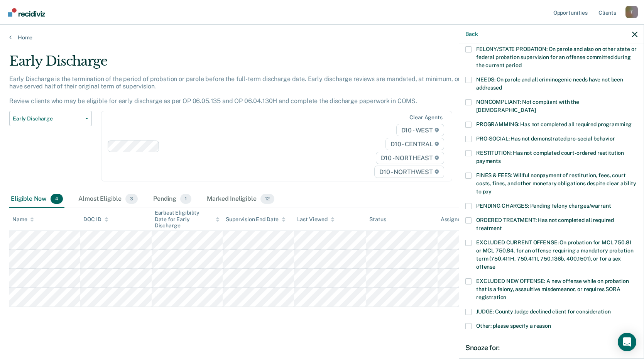
click at [468, 173] on span at bounding box center [469, 176] width 6 height 6
click at [492, 189] on input "FINES & FEES: Willful nonpayment of restitution, fees, court costs, fines, and …" at bounding box center [492, 189] width 0 height 0
click at [468, 122] on span at bounding box center [469, 125] width 6 height 6
click at [632, 122] on input "PROGRAMMING: Has not completed all required programming" at bounding box center [632, 122] width 0 height 0
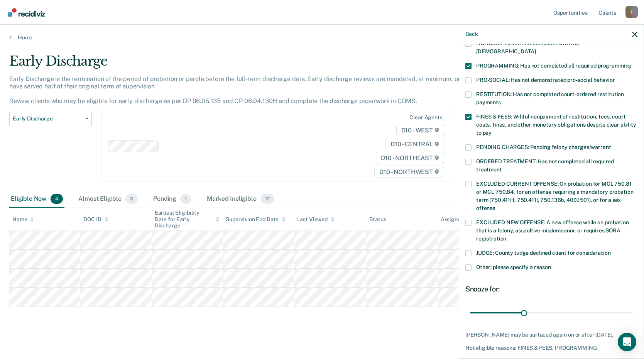
scroll to position [181, 0]
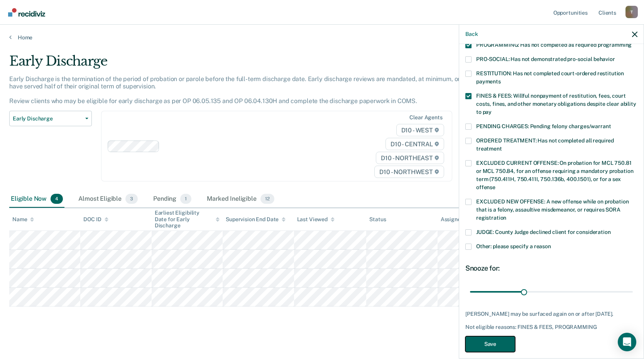
click at [500, 339] on button "Save" at bounding box center [491, 344] width 50 height 16
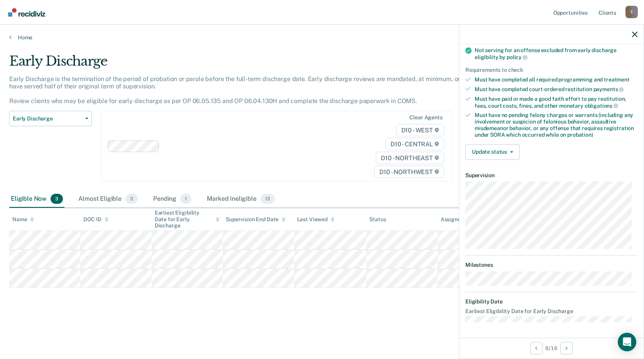
scroll to position [93, 0]
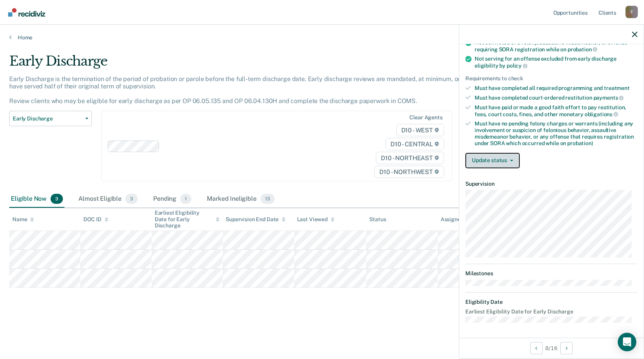
click at [508, 158] on button "Update status" at bounding box center [493, 160] width 54 height 15
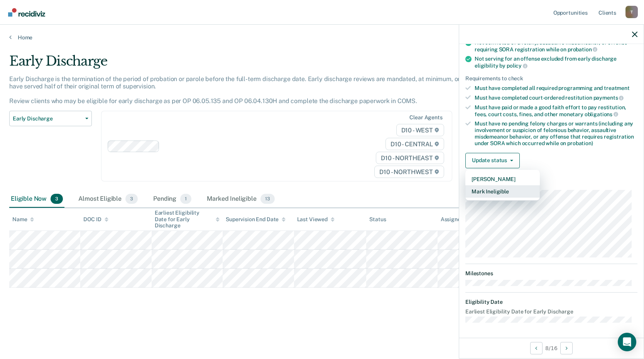
click at [492, 188] on button "Mark Ineligible" at bounding box center [503, 191] width 75 height 12
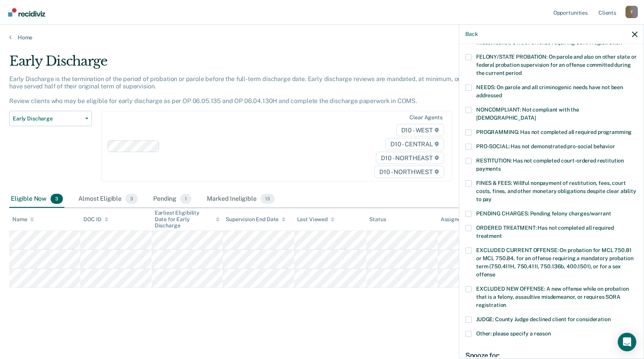
click at [471, 180] on span at bounding box center [469, 183] width 6 height 6
click at [492, 197] on input "FINES & FEES: Willful nonpayment of restitution, fees, court costs, fines, and …" at bounding box center [492, 197] width 0 height 0
click at [466, 129] on span at bounding box center [469, 132] width 6 height 6
click at [632, 129] on input "PROGRAMMING: Has not completed all required programming" at bounding box center [632, 129] width 0 height 0
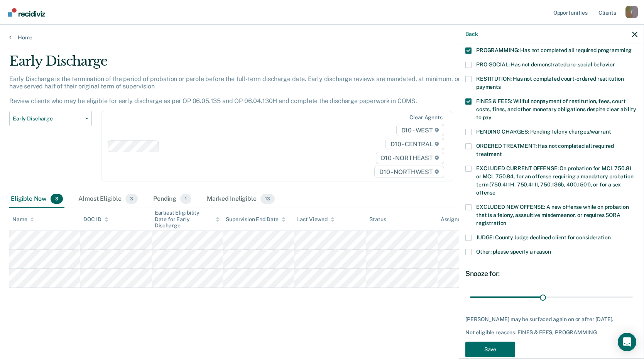
scroll to position [187, 0]
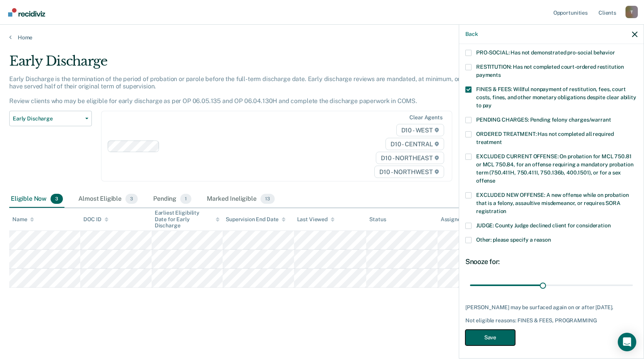
click at [505, 338] on button "Save" at bounding box center [491, 338] width 50 height 16
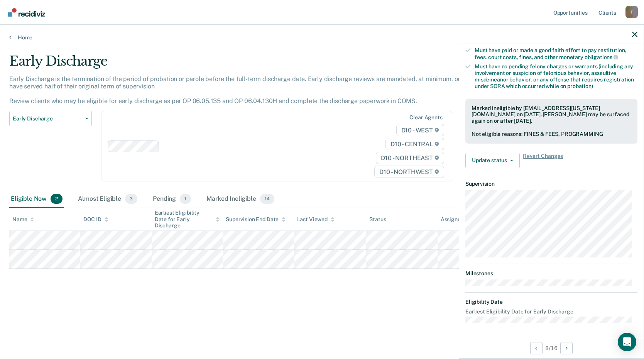
scroll to position [93, 0]
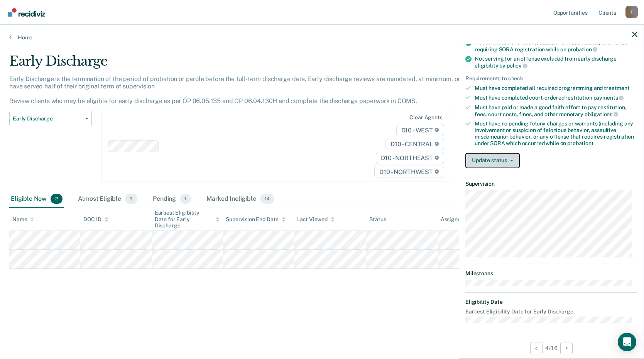
click at [515, 158] on button "Update status" at bounding box center [493, 160] width 54 height 15
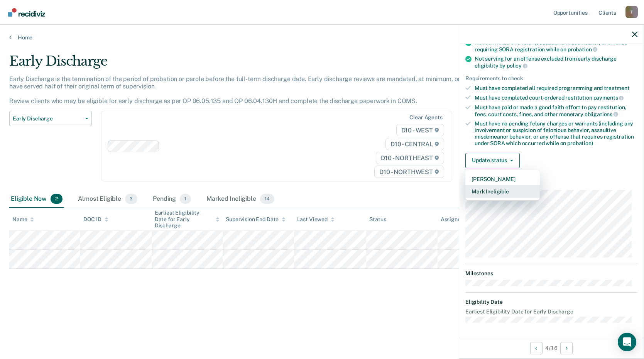
click at [500, 192] on button "Mark Ineligible" at bounding box center [503, 191] width 75 height 12
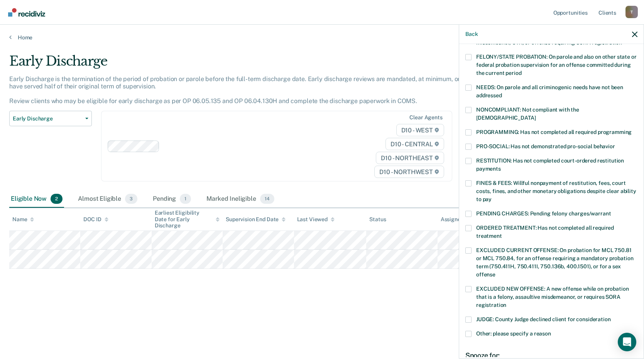
click at [469, 331] on span at bounding box center [469, 334] width 6 height 6
click at [551, 331] on input "Other: please specify a reason" at bounding box center [551, 331] width 0 height 0
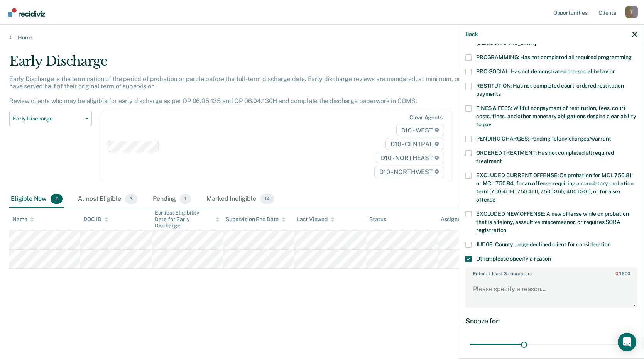
scroll to position [169, 0]
click at [505, 283] on textarea "Enter at least 3 characters 0 / 1600" at bounding box center [551, 292] width 171 height 29
type textarea "pending discharge"
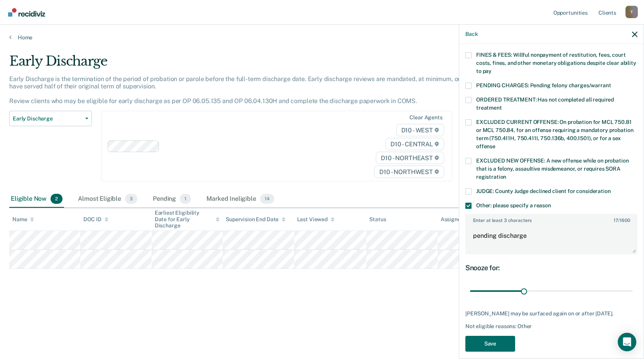
scroll to position [228, 0]
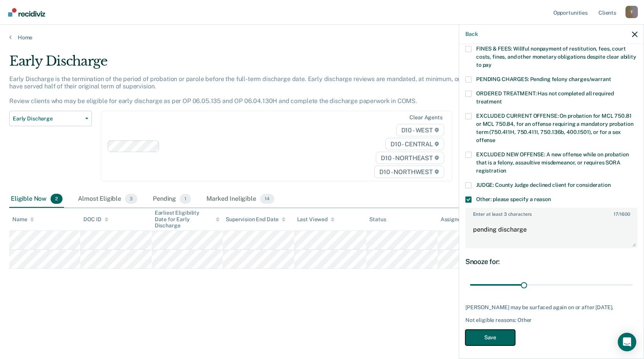
click at [508, 330] on button "Save" at bounding box center [491, 338] width 50 height 16
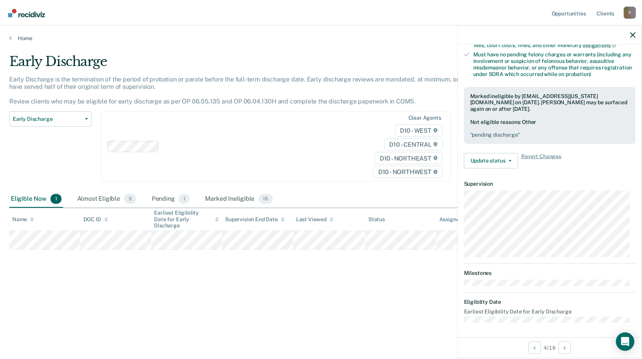
scroll to position [101, 0]
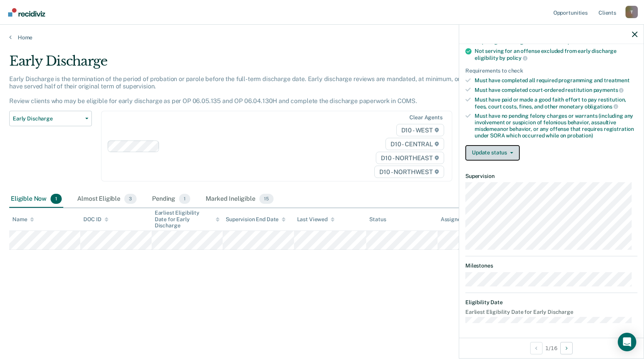
click at [512, 153] on icon "button" at bounding box center [511, 153] width 3 height 2
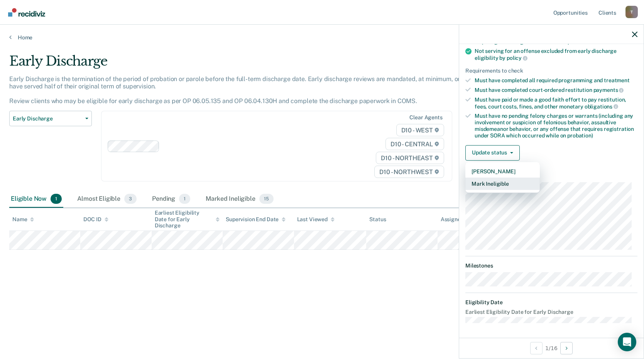
click at [493, 188] on button "Mark Ineligible" at bounding box center [503, 184] width 75 height 12
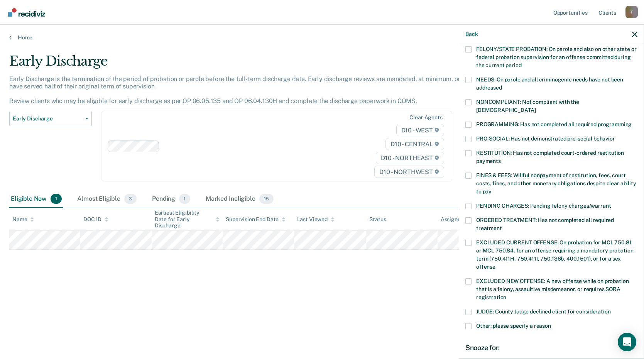
click at [473, 173] on label "FINES & FEES: Willful nonpayment of restitution, fees, court costs, fines, and …" at bounding box center [552, 185] width 172 height 24
click at [492, 189] on input "FINES & FEES: Willful nonpayment of restitution, fees, court costs, fines, and …" at bounding box center [492, 189] width 0 height 0
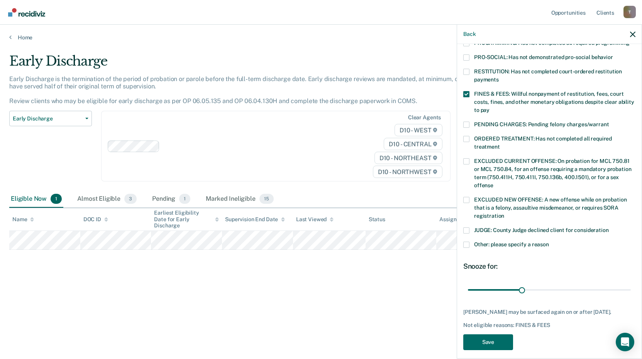
scroll to position [187, 0]
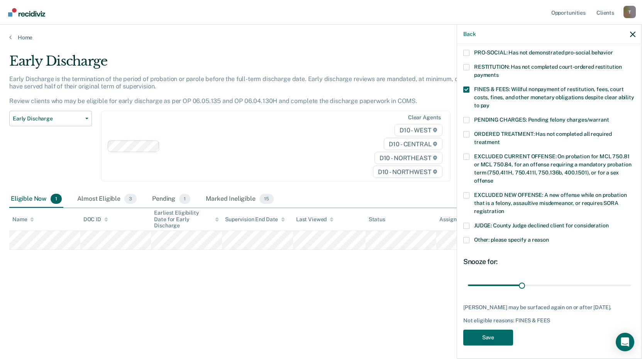
click at [466, 237] on span at bounding box center [466, 240] width 6 height 6
click at [549, 237] on input "Other: please specify a reason" at bounding box center [549, 237] width 0 height 0
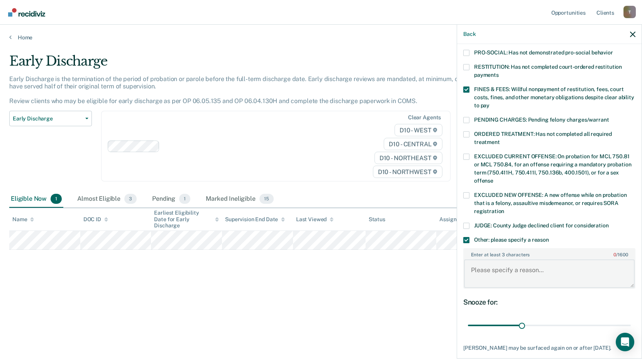
click at [500, 263] on textarea "Enter at least 3 characters 0 / 1600" at bounding box center [549, 273] width 171 height 29
type textarea "c"
type textarea "Due to having a substance abuse history; continue to test monthly."
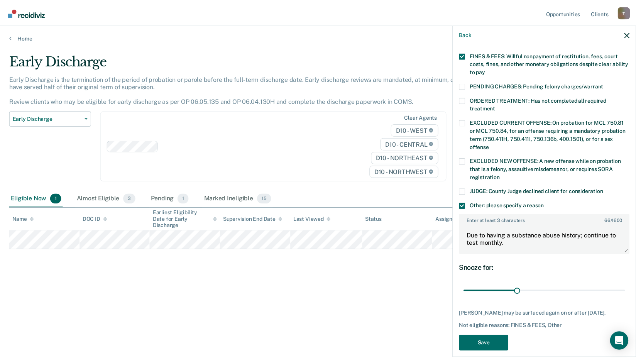
scroll to position [228, 0]
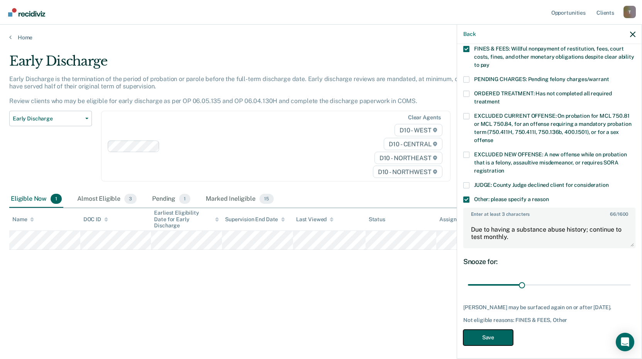
click at [500, 337] on button "Save" at bounding box center [488, 338] width 50 height 16
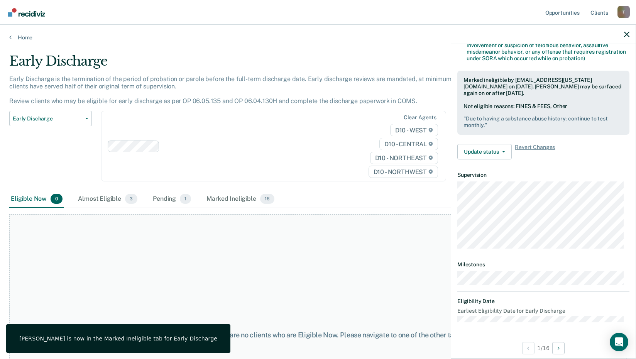
scroll to position [178, 0]
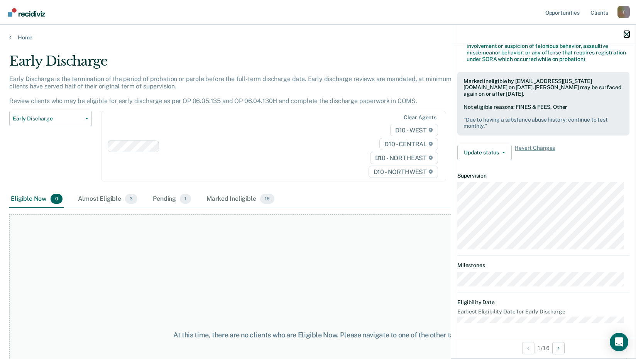
click at [629, 34] on icon "button" at bounding box center [626, 34] width 5 height 5
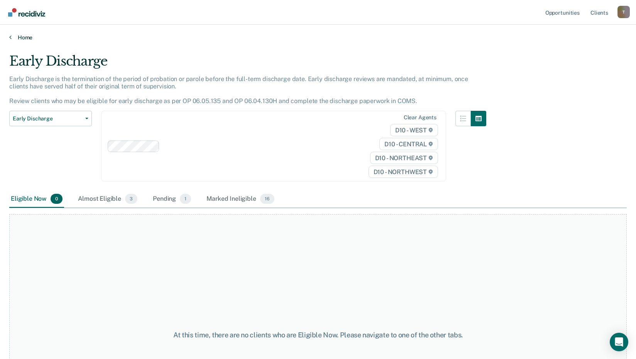
click at [13, 37] on link "Home" at bounding box center [318, 37] width 618 height 7
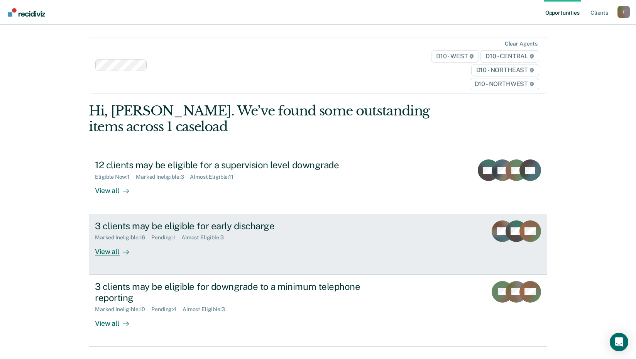
click at [111, 249] on div "View all" at bounding box center [116, 248] width 43 height 15
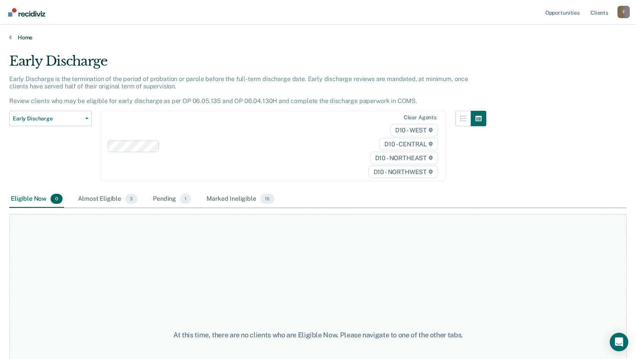
click at [10, 34] on icon at bounding box center [10, 37] width 2 height 6
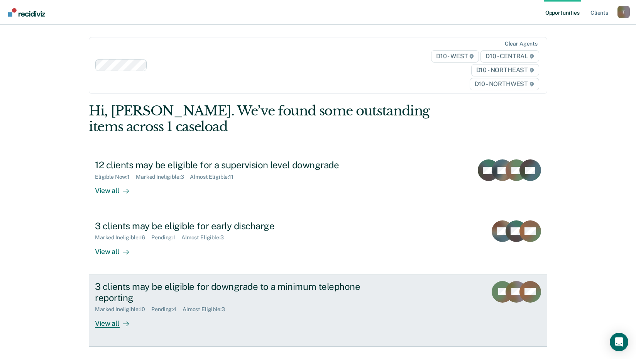
click at [114, 320] on div "View all" at bounding box center [116, 320] width 43 height 15
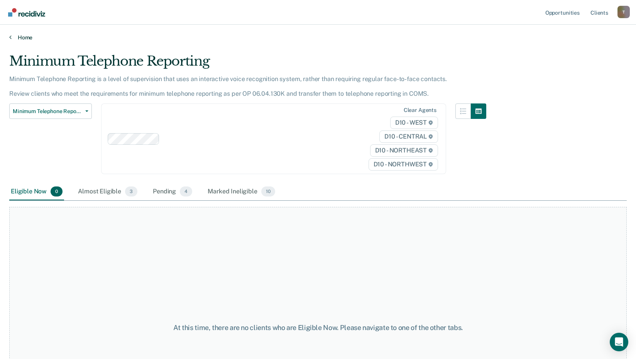
click at [13, 36] on link "Home" at bounding box center [318, 37] width 618 height 7
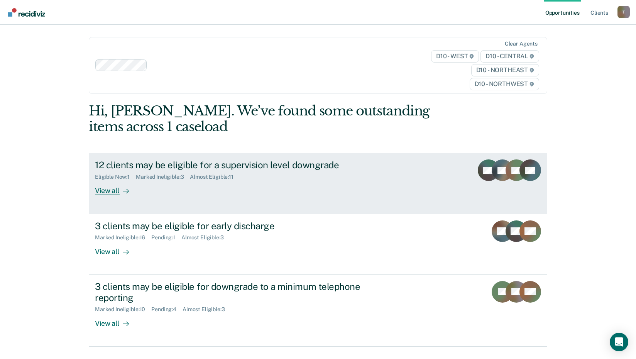
click at [115, 189] on div "View all" at bounding box center [116, 187] width 43 height 15
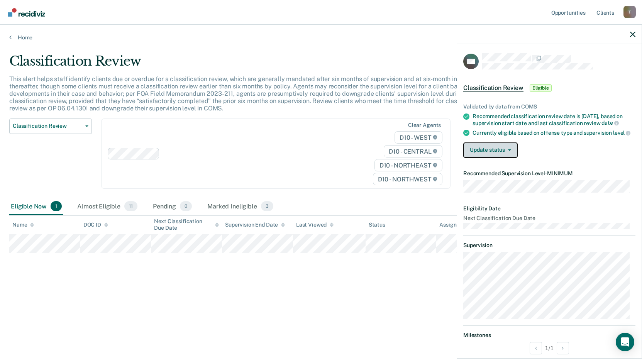
click at [507, 153] on button "Update status" at bounding box center [490, 149] width 54 height 15
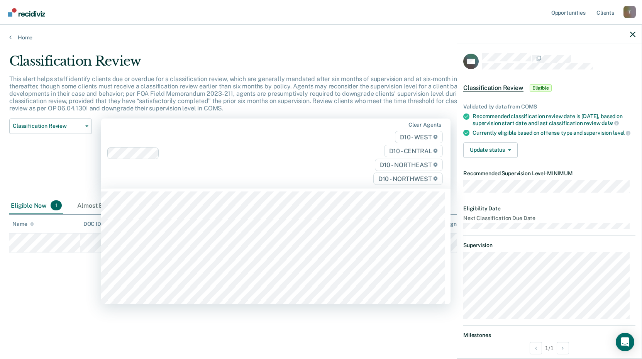
click at [273, 159] on div "Clear agents D10 - WEST D10 - CENTRAL D10 - NORTHEAST D10 - NORTHWEST" at bounding box center [275, 154] width 349 height 70
click at [53, 350] on main "Classification Review This alert helps staff identify clients due or overdue fo…" at bounding box center [321, 199] width 642 height 316
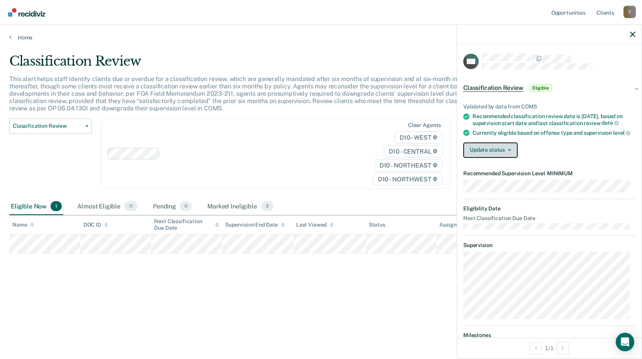
click at [510, 158] on button "Update status" at bounding box center [490, 149] width 54 height 15
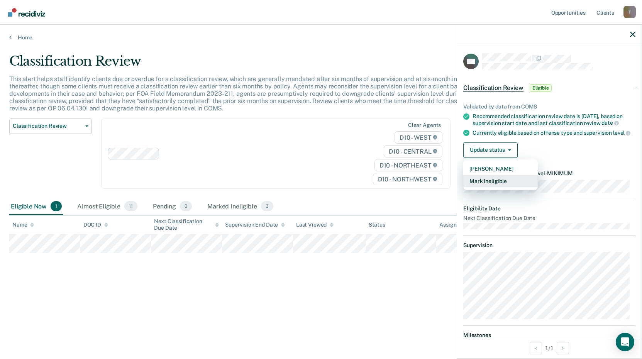
click at [500, 186] on button "Mark Ineligible" at bounding box center [500, 181] width 75 height 12
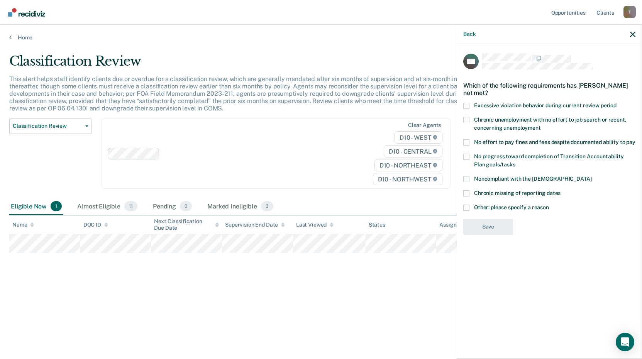
click at [379, 274] on div "Classification Review This alert helps staff identify clients due or overdue fo…" at bounding box center [321, 177] width 624 height 248
click at [635, 35] on icon "button" at bounding box center [632, 34] width 5 height 5
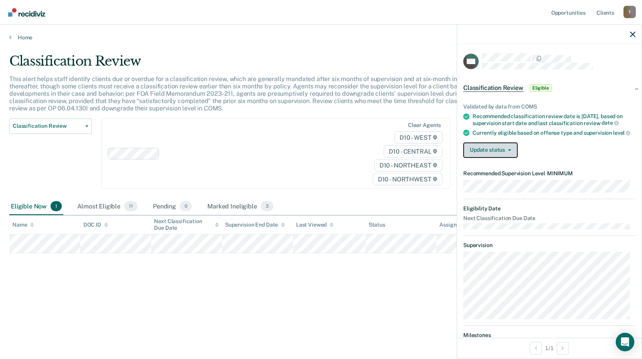
click at [508, 151] on icon "button" at bounding box center [509, 150] width 3 height 2
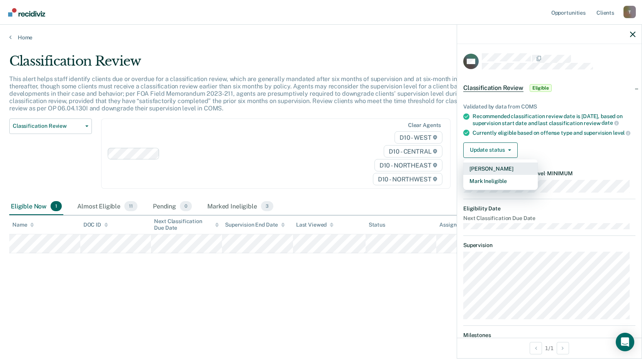
click at [486, 173] on button "[PERSON_NAME]" at bounding box center [500, 169] width 75 height 12
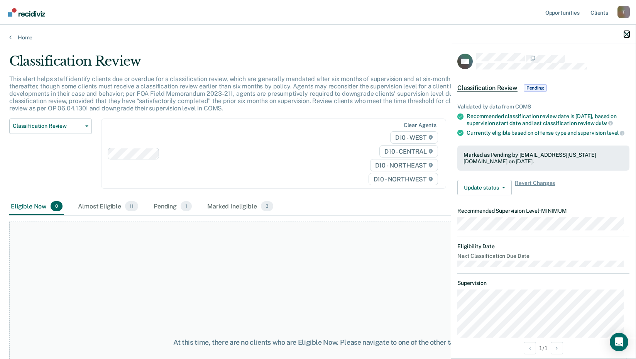
click at [627, 35] on icon "button" at bounding box center [626, 34] width 5 height 5
